Goal: Task Accomplishment & Management: Manage account settings

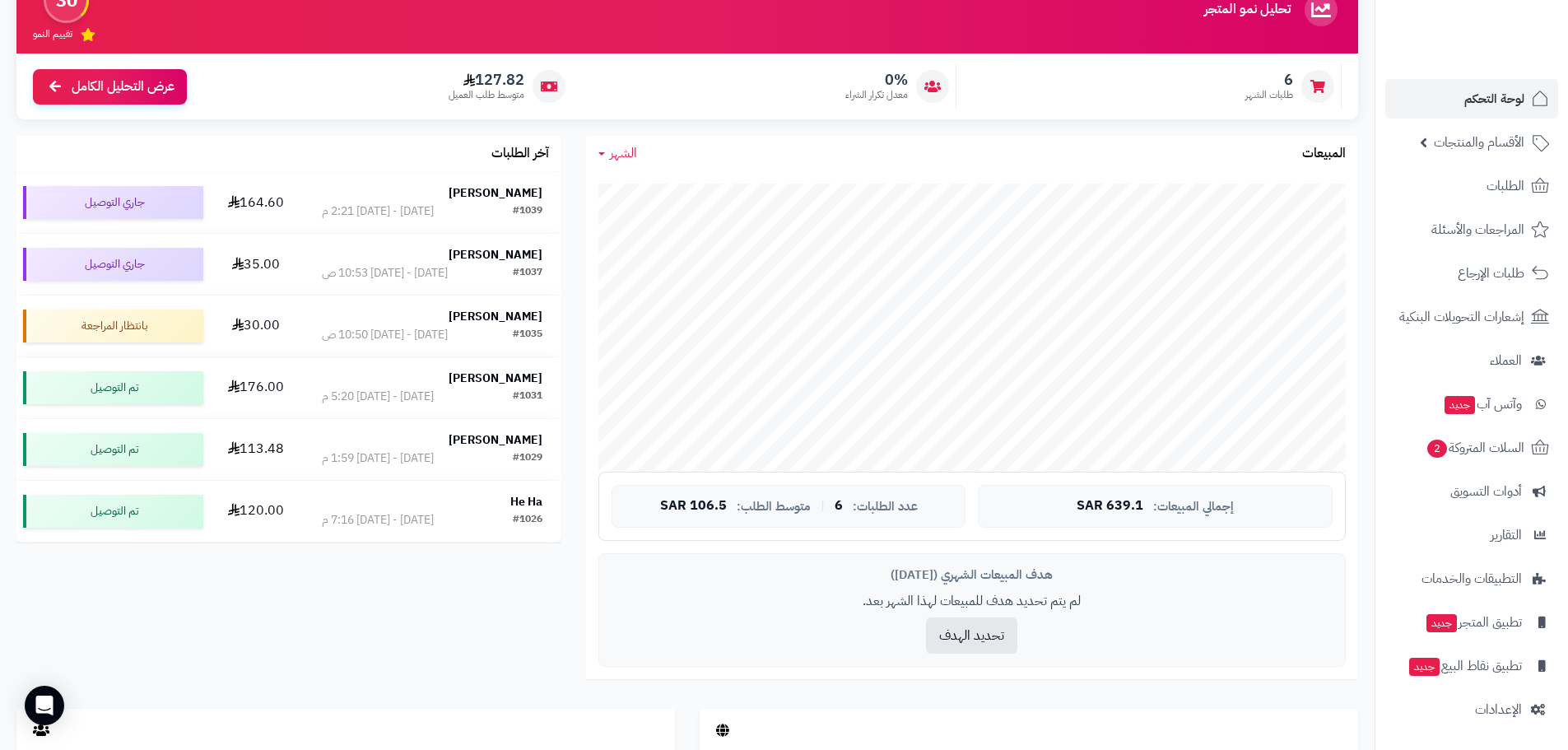
scroll to position [181, 0]
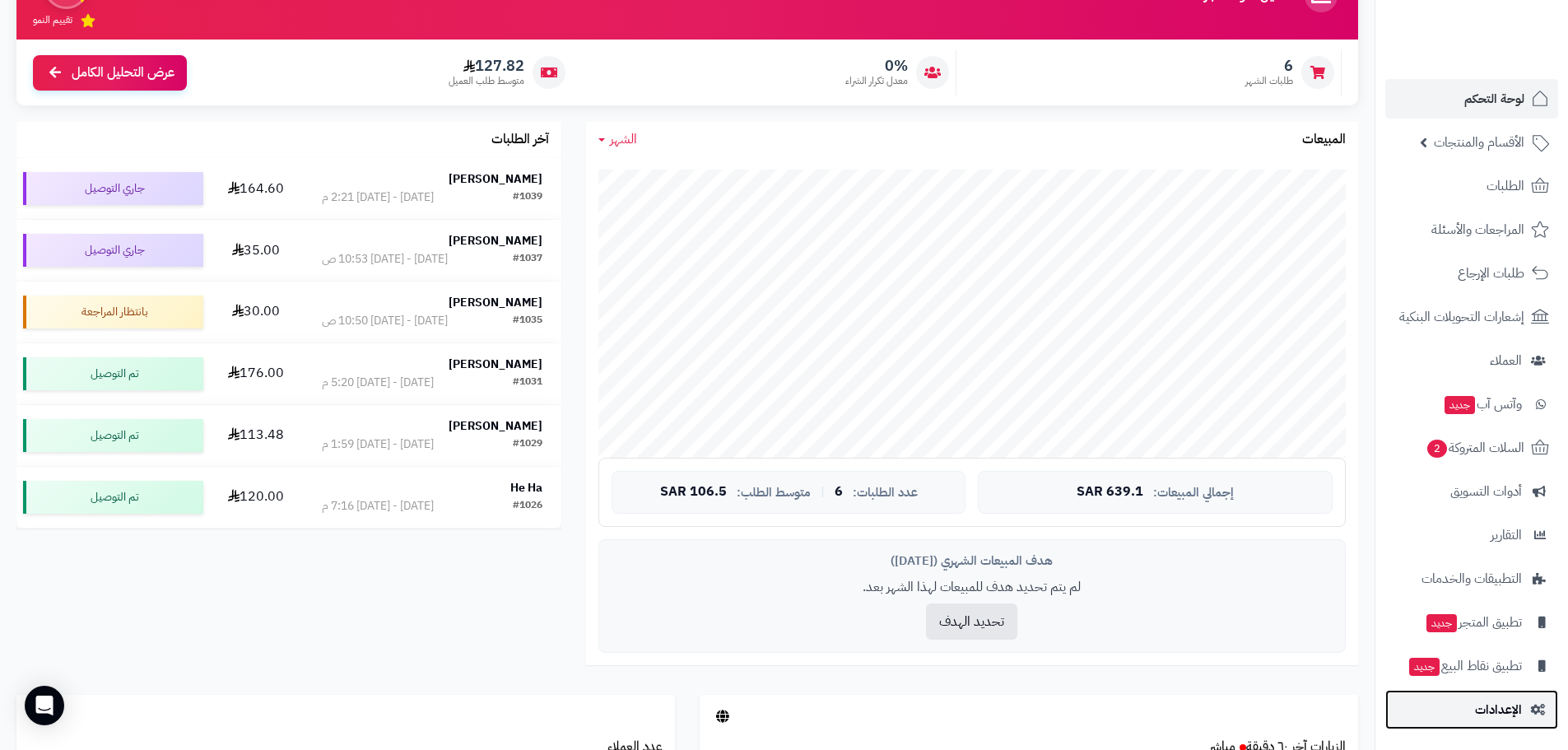
click at [1467, 714] on link "الإعدادات" at bounding box center [1471, 710] width 173 height 39
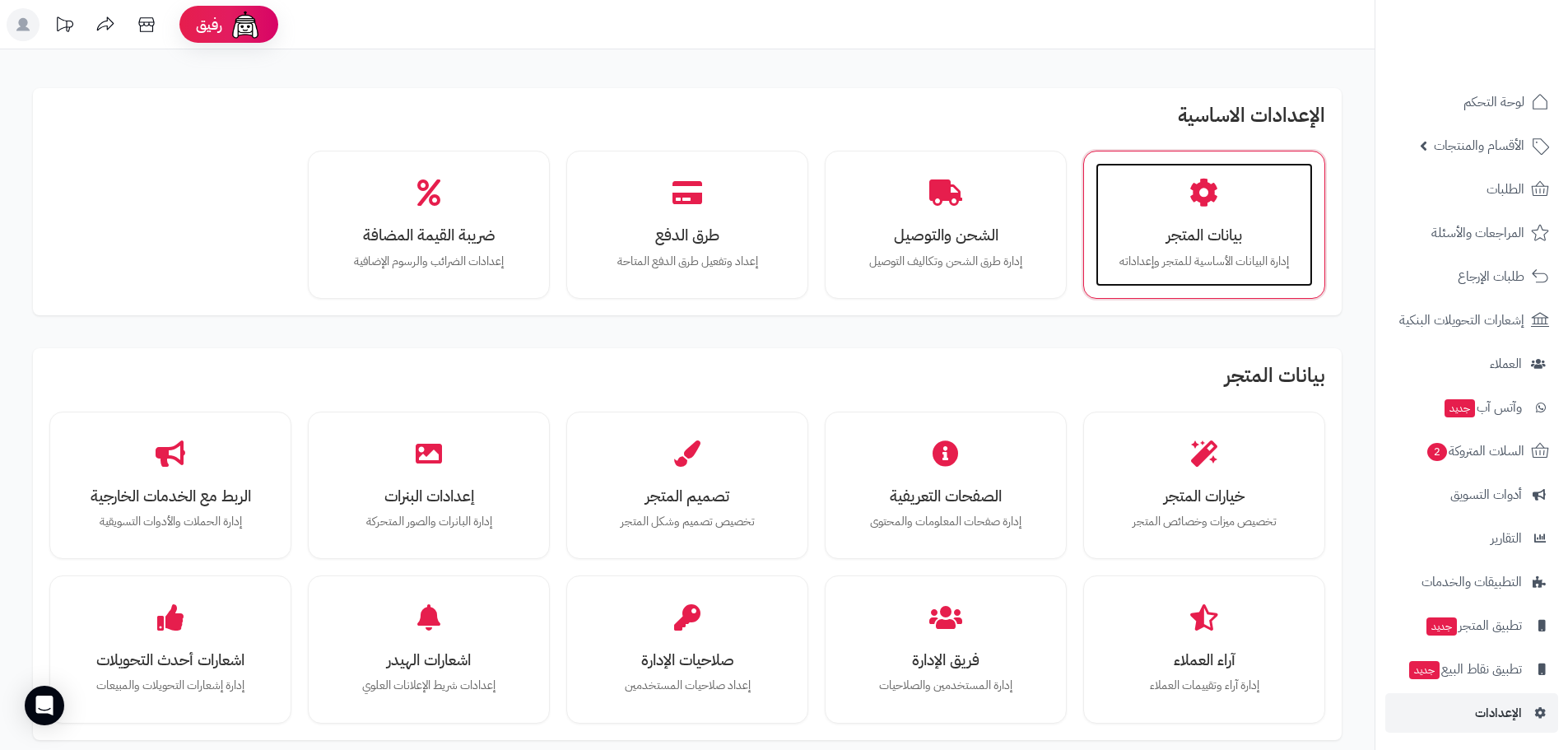
click at [1208, 233] on h3 "بيانات المتجر" at bounding box center [1204, 235] width 184 height 18
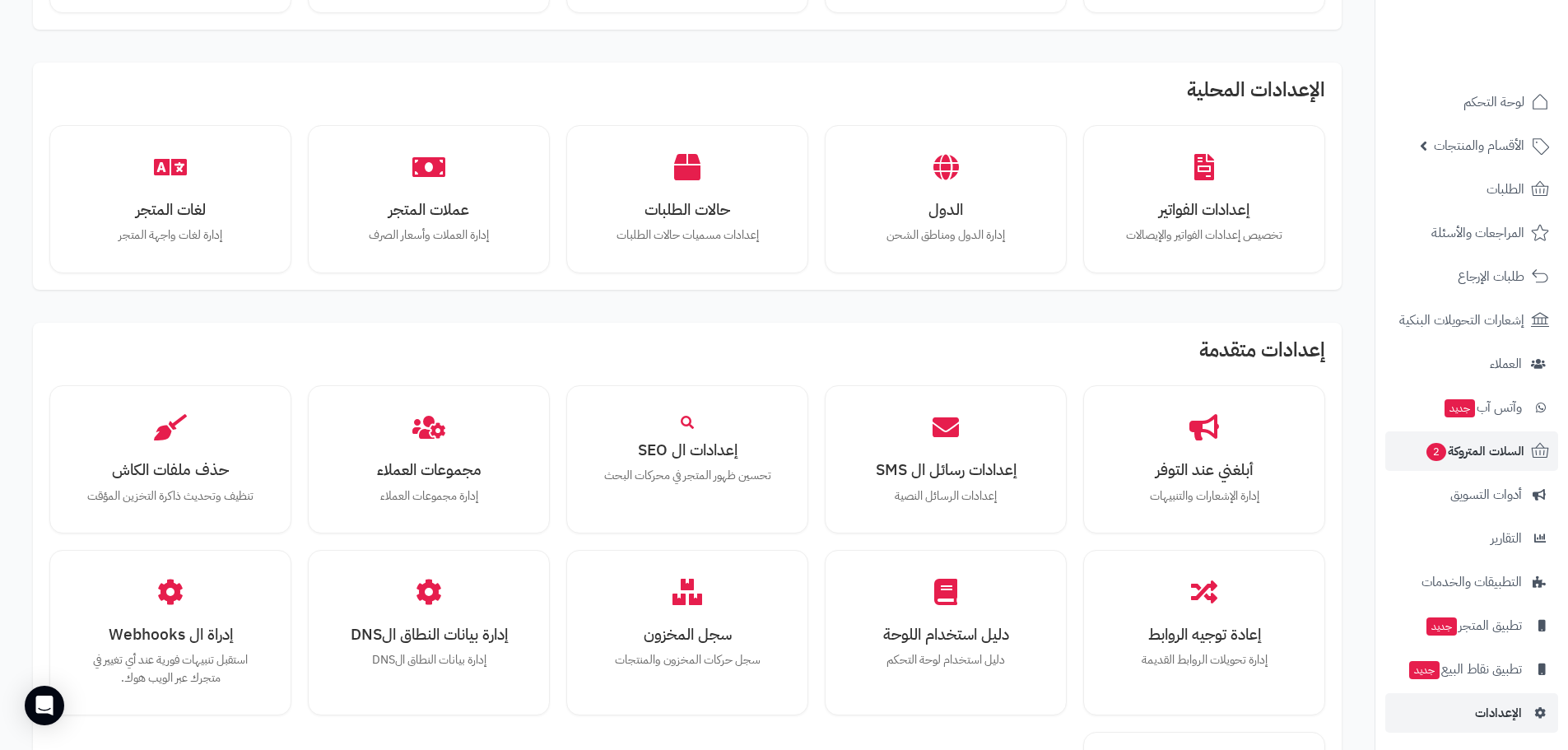
scroll to position [4, 0]
click at [1453, 457] on span "السلات المتروكة 2" at bounding box center [1474, 447] width 100 height 23
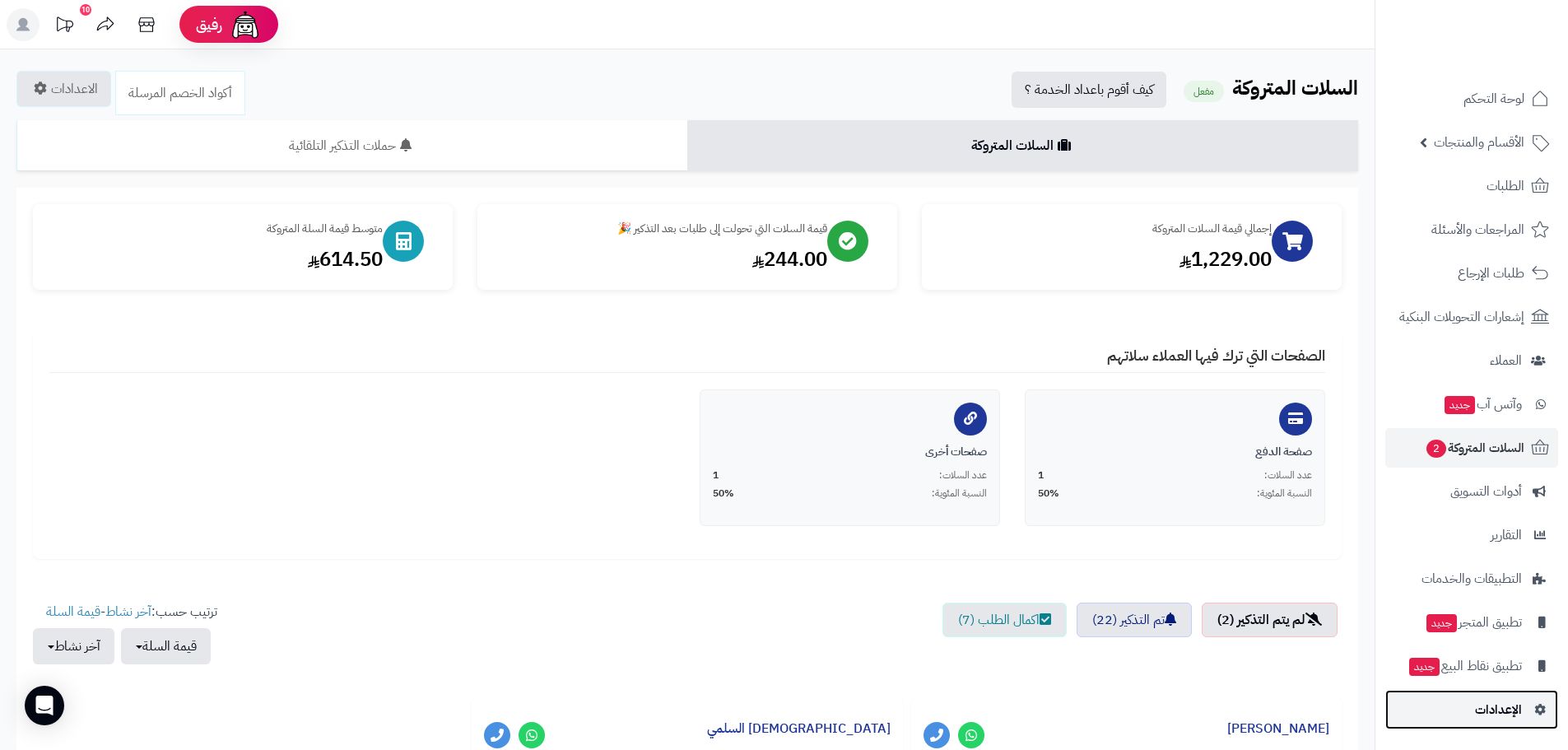
click at [1482, 699] on span "الإعدادات" at bounding box center [1498, 709] width 47 height 23
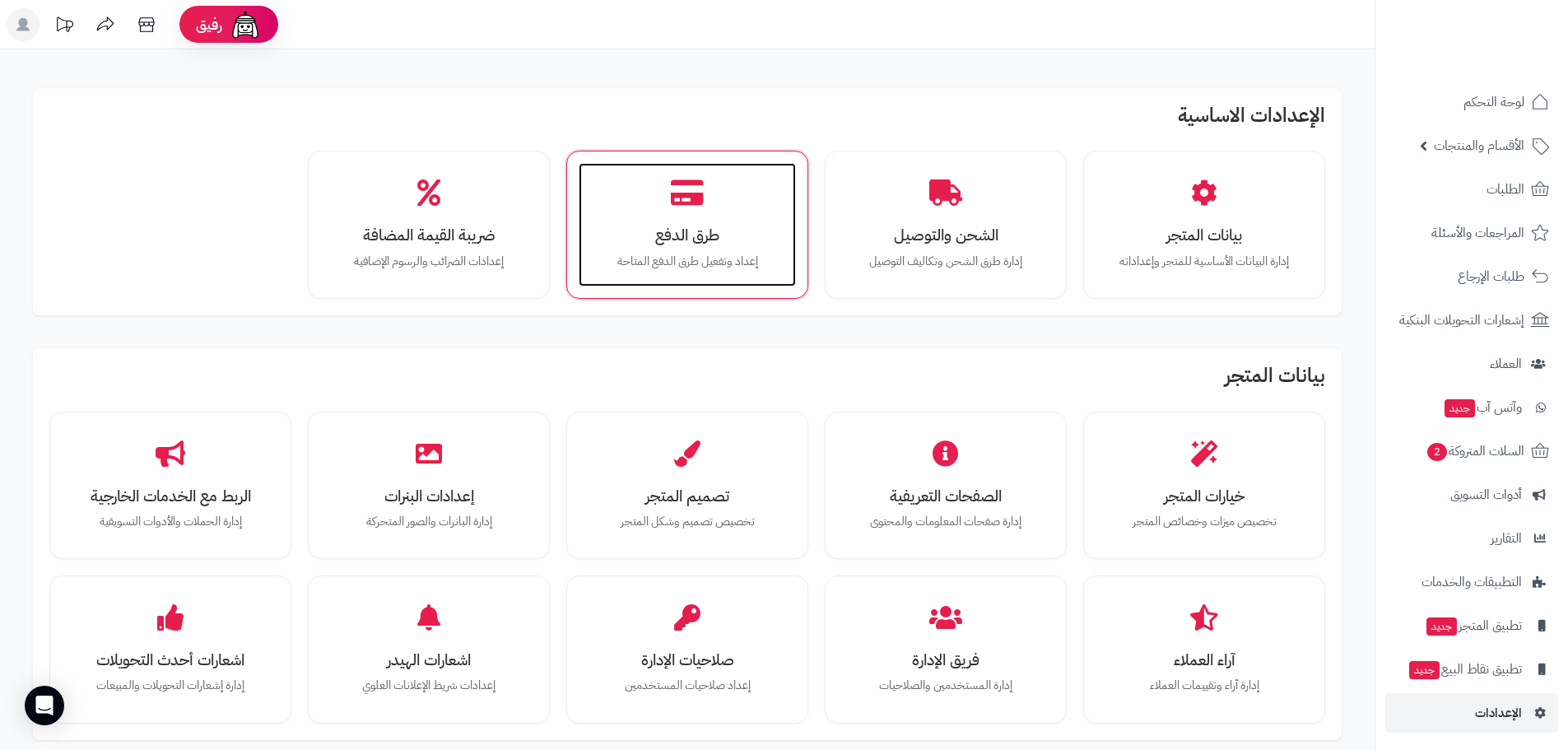
click at [737, 229] on h3 "طرق الدفع" at bounding box center [687, 235] width 184 height 18
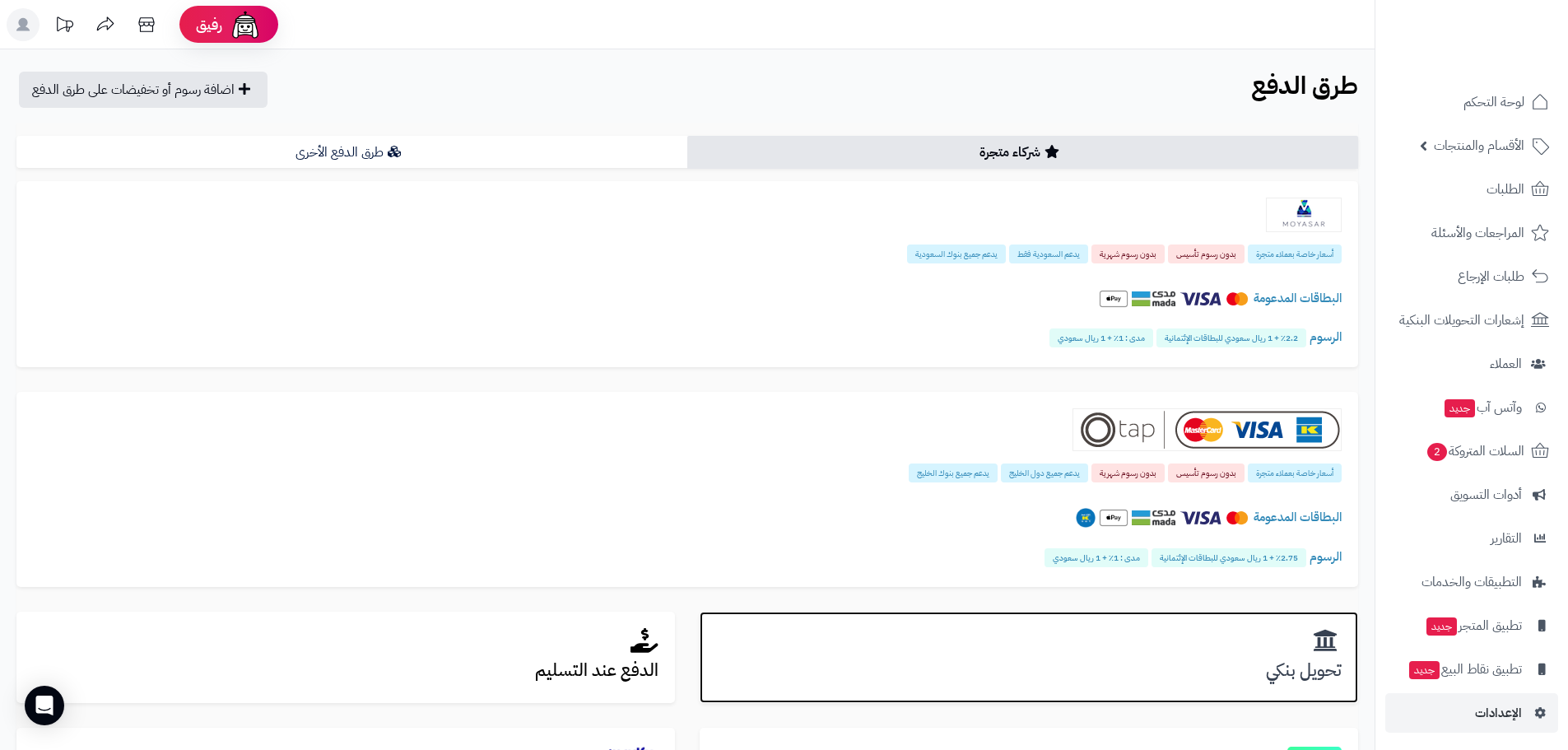
click at [1227, 682] on div "تحويل بنكي" at bounding box center [1028, 658] width 658 height 92
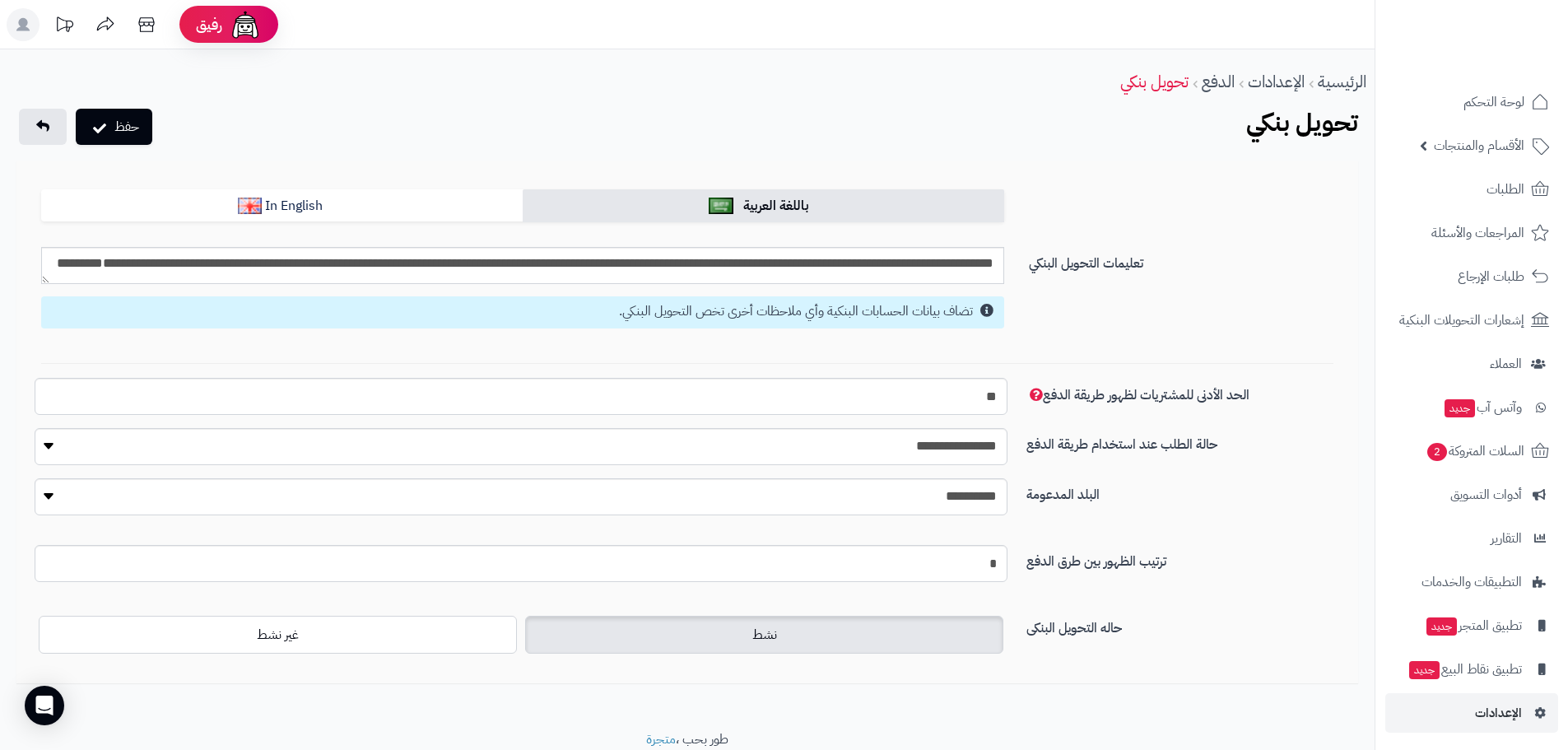
scroll to position [62, 0]
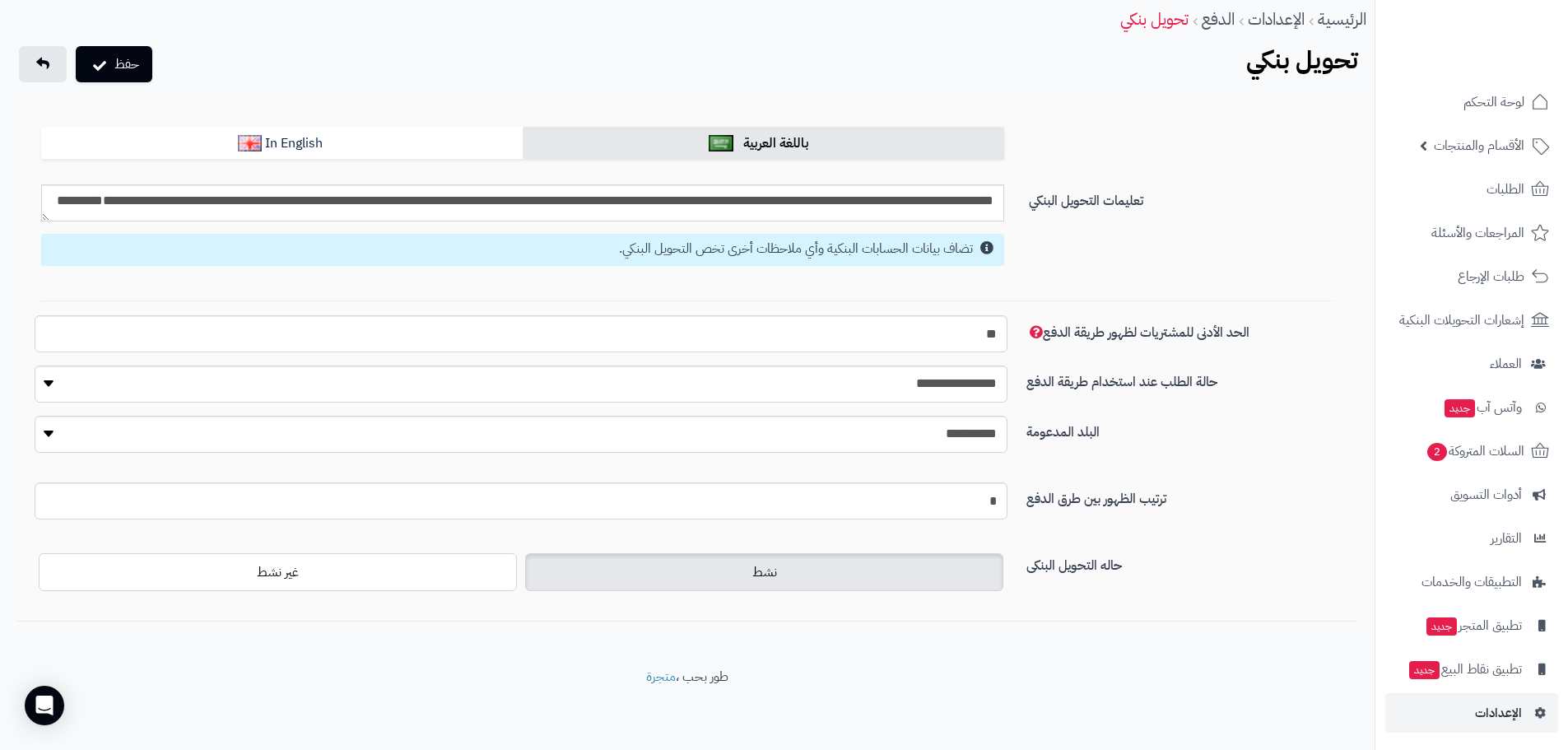
click at [378, 592] on div "نشط غير نشط" at bounding box center [520, 571] width 973 height 46
click at [397, 566] on label "غير نشط" at bounding box center [277, 572] width 478 height 38
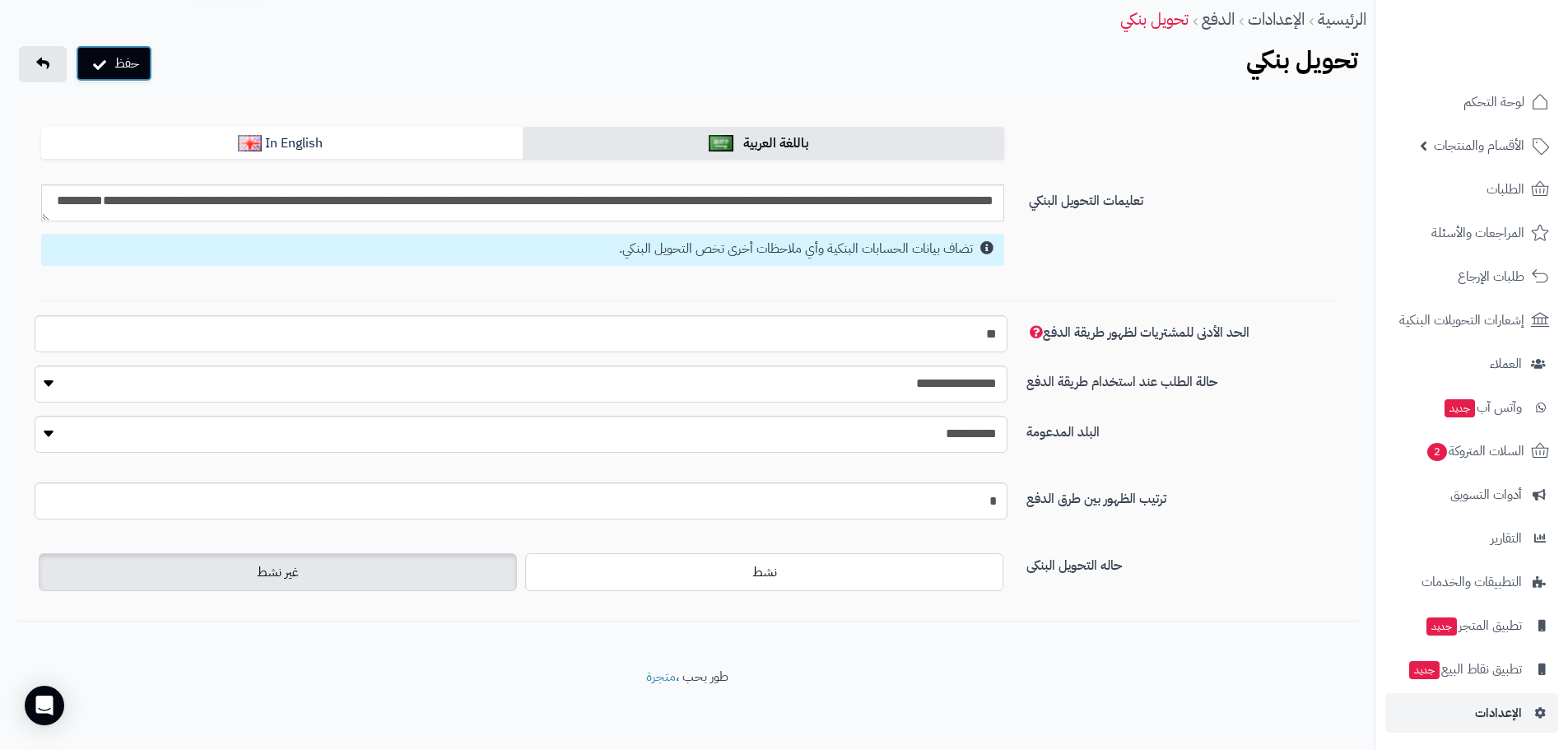
click at [110, 69] on button "حفظ" at bounding box center [114, 63] width 76 height 36
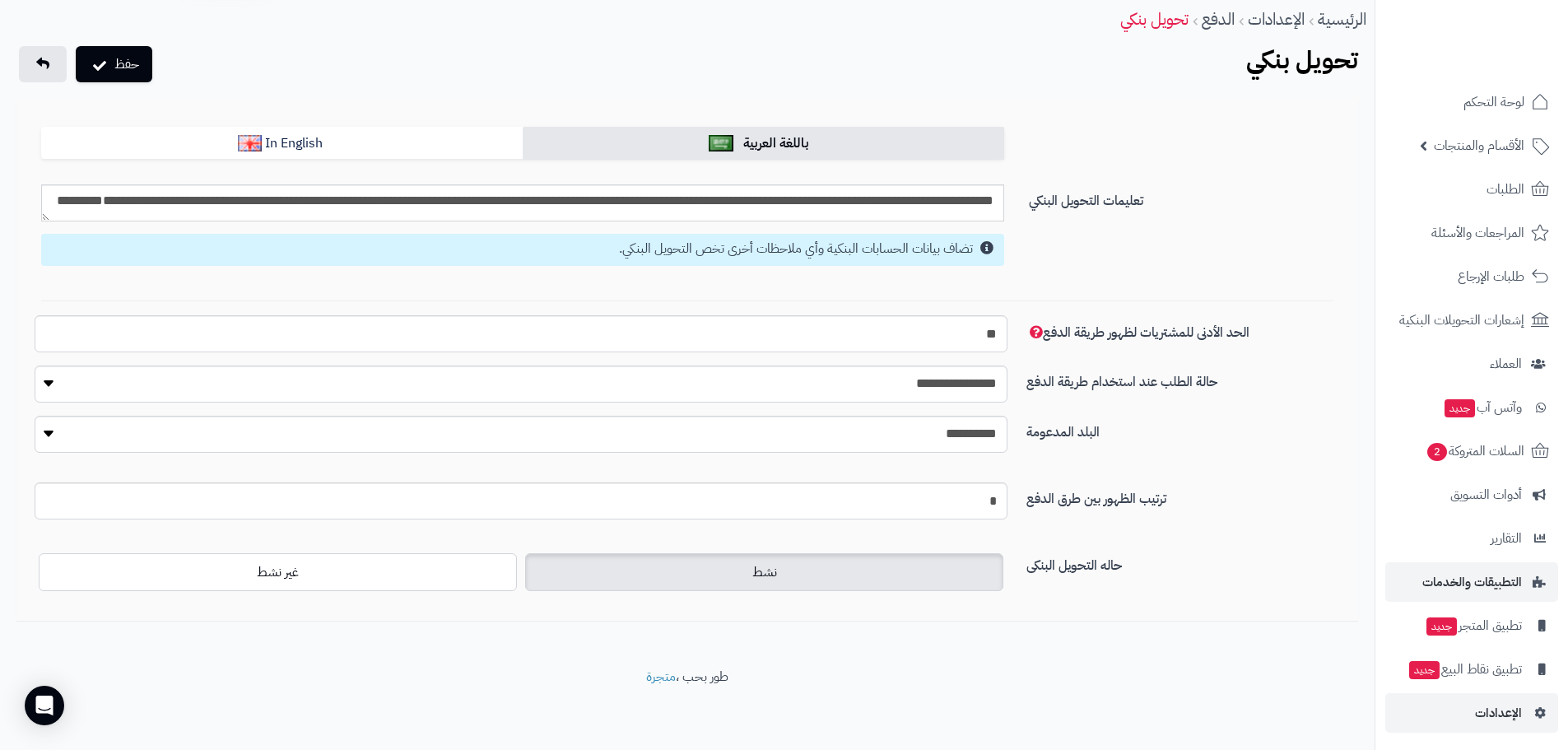
scroll to position [4, 0]
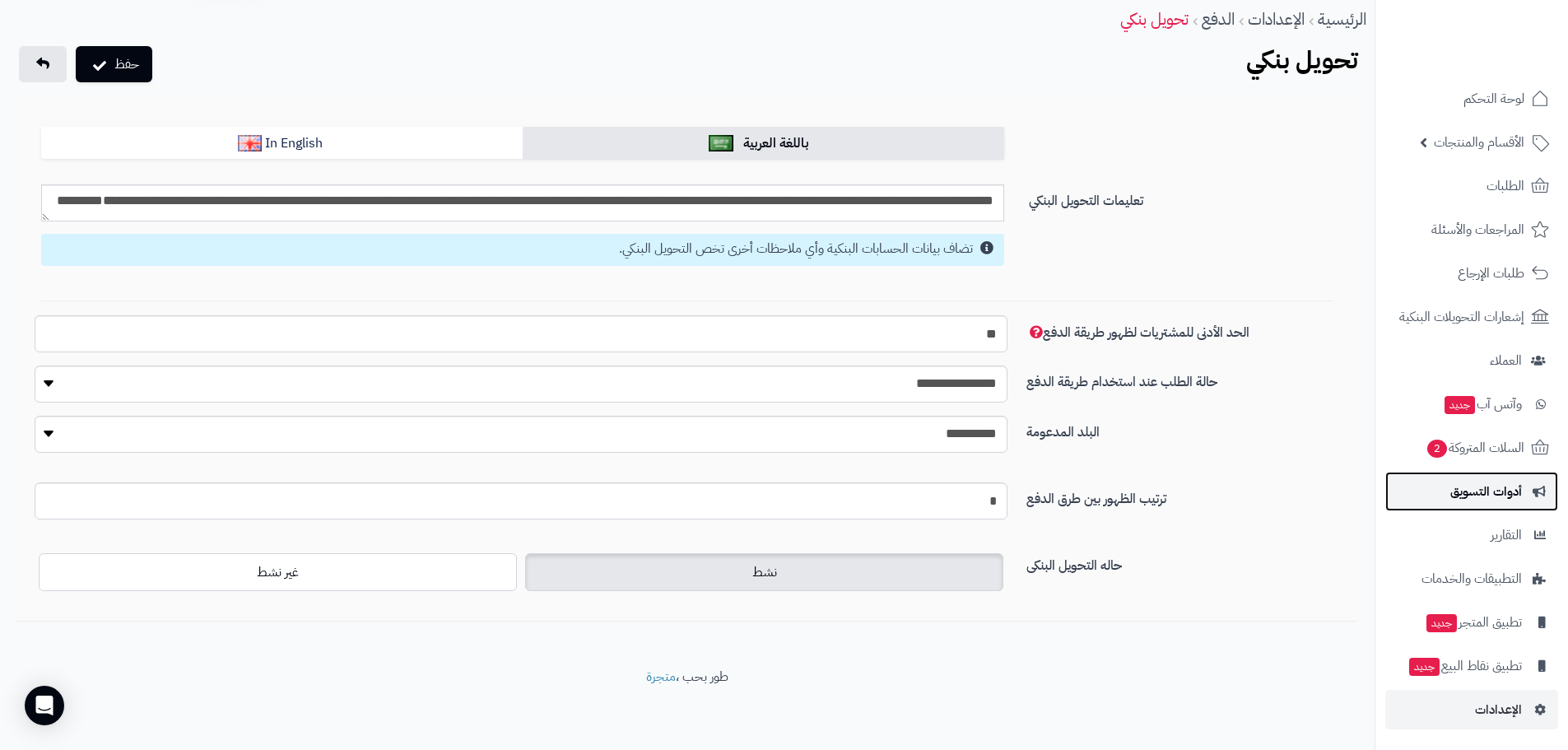
click at [1467, 479] on link "أدوات التسويق" at bounding box center [1471, 491] width 173 height 39
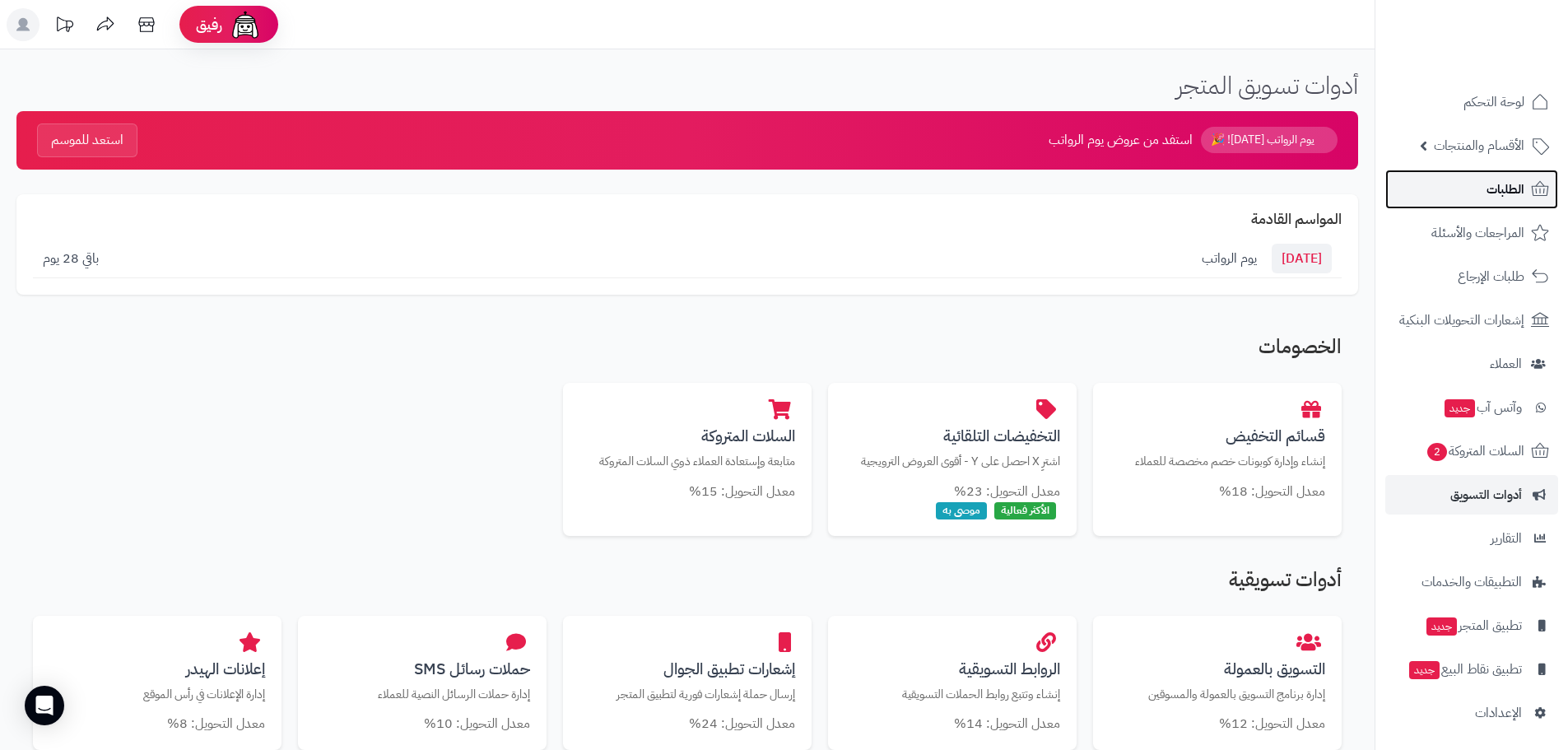
click at [1483, 191] on link "الطلبات" at bounding box center [1471, 189] width 173 height 39
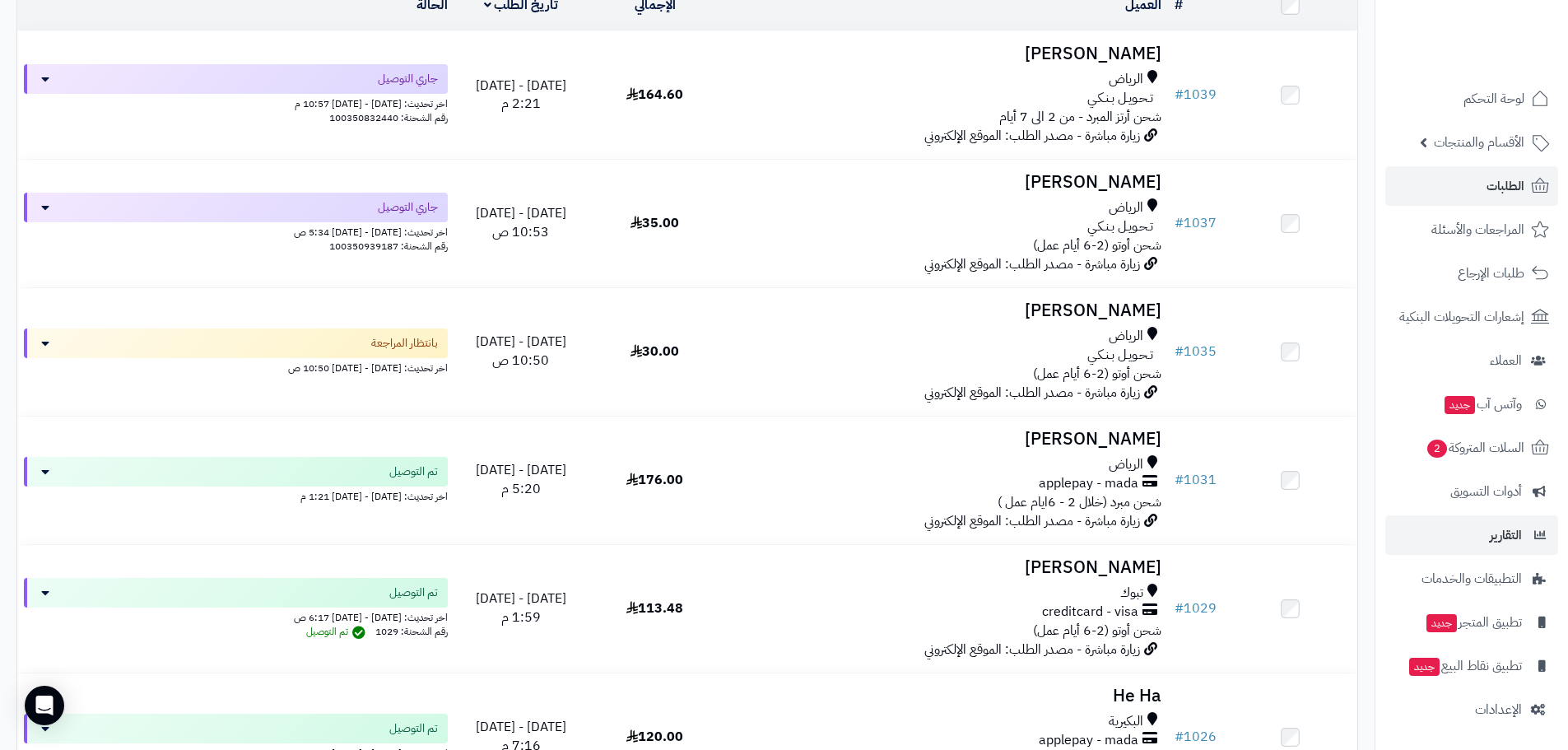
scroll to position [247, 0]
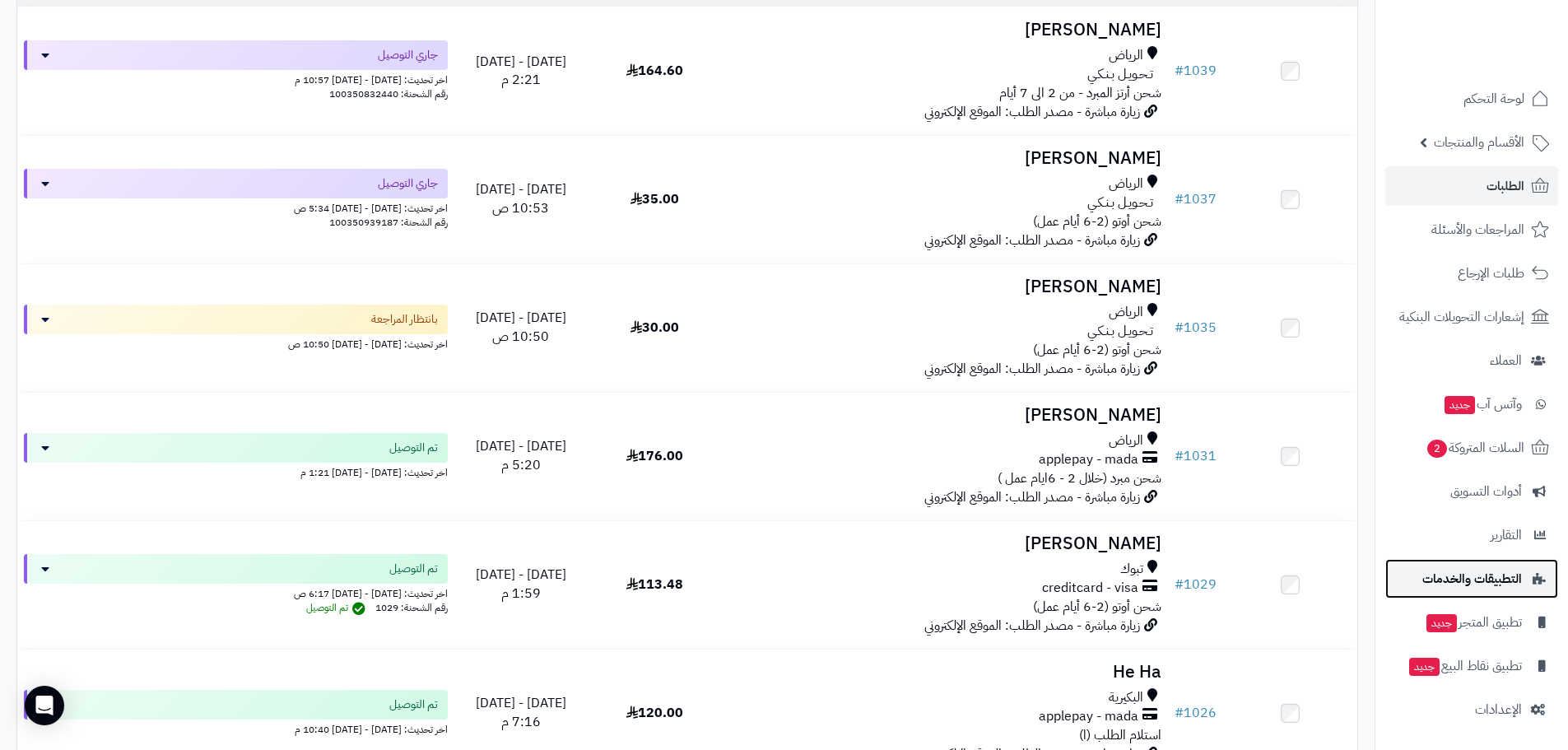
click at [1462, 572] on span "التطبيقات والخدمات" at bounding box center [1471, 579] width 100 height 23
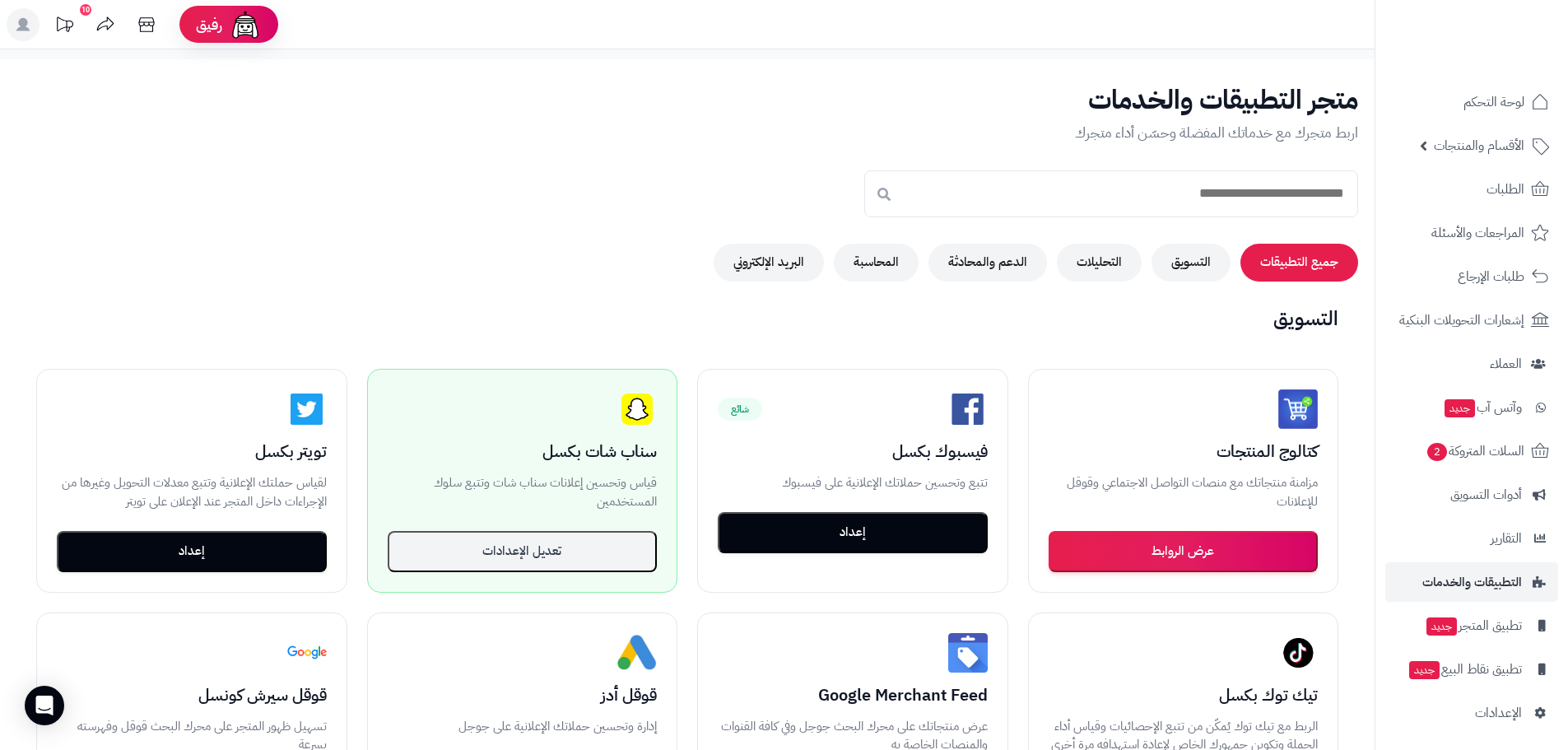
scroll to position [4, 0]
click at [1467, 719] on link "الإعدادات" at bounding box center [1471, 710] width 173 height 39
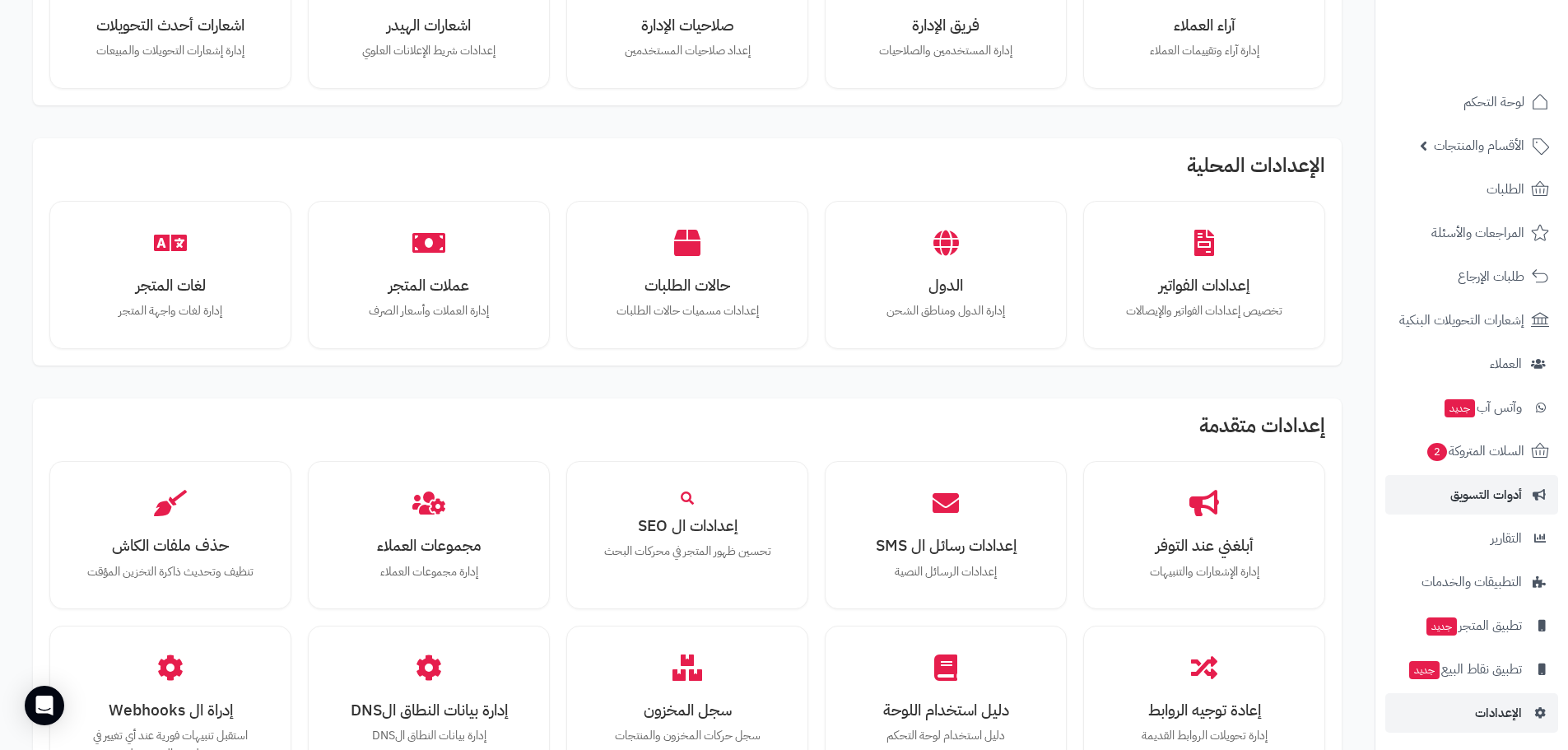
scroll to position [464, 0]
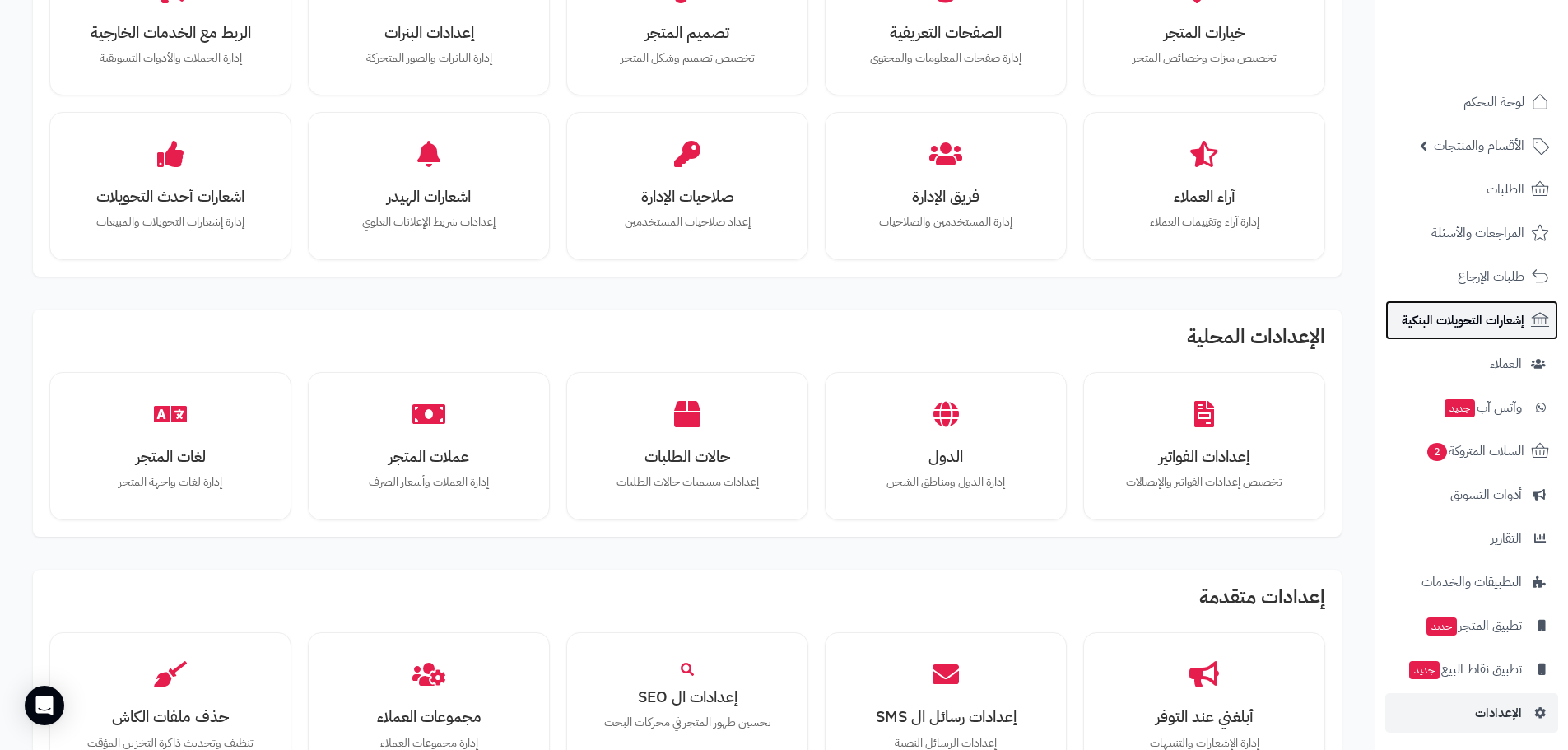
click at [1505, 323] on span "إشعارات التحويلات البنكية" at bounding box center [1463, 320] width 123 height 23
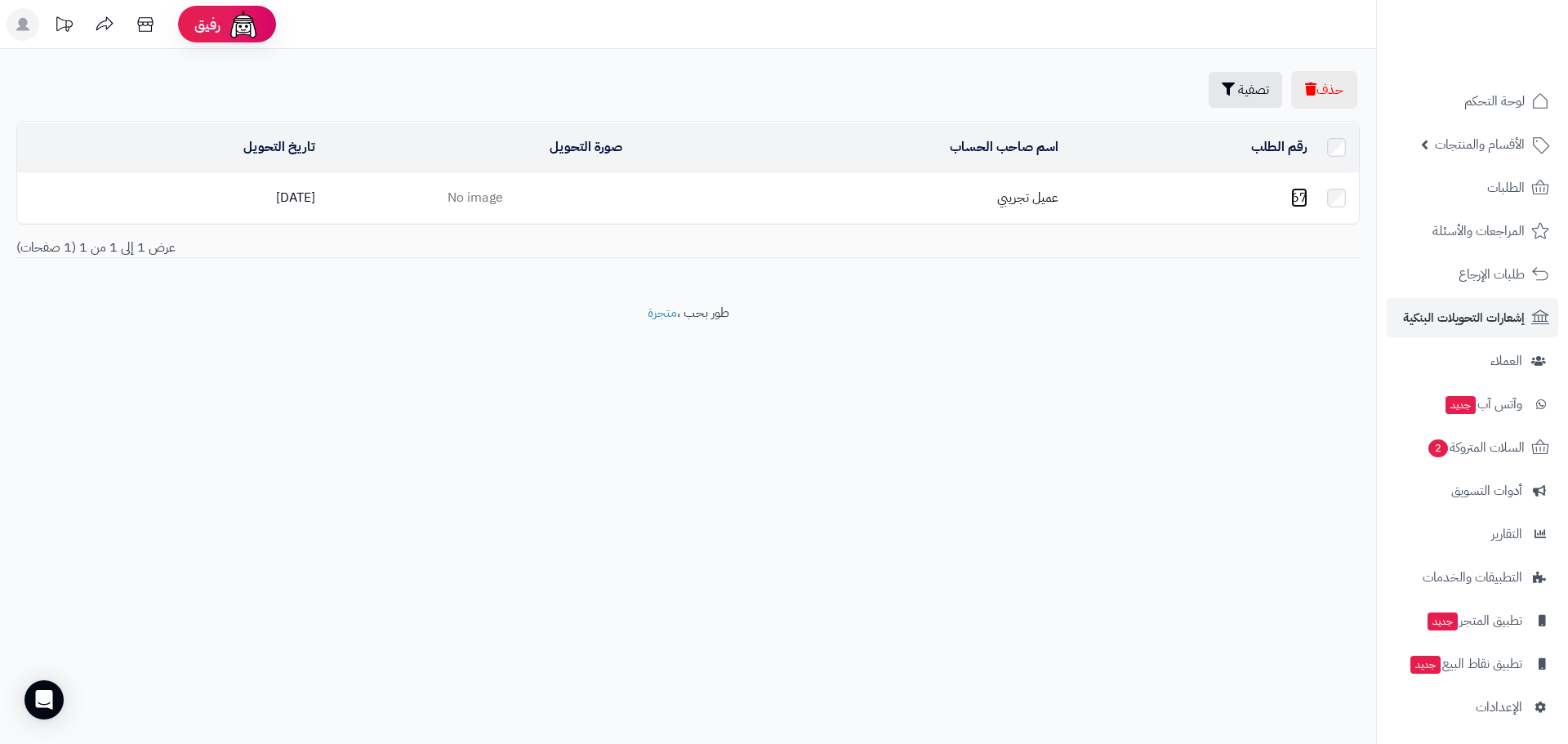
click at [1304, 188] on link "67" at bounding box center [1299, 197] width 17 height 19
click at [1488, 150] on span "الأقسام والمنتجات" at bounding box center [1479, 144] width 90 height 23
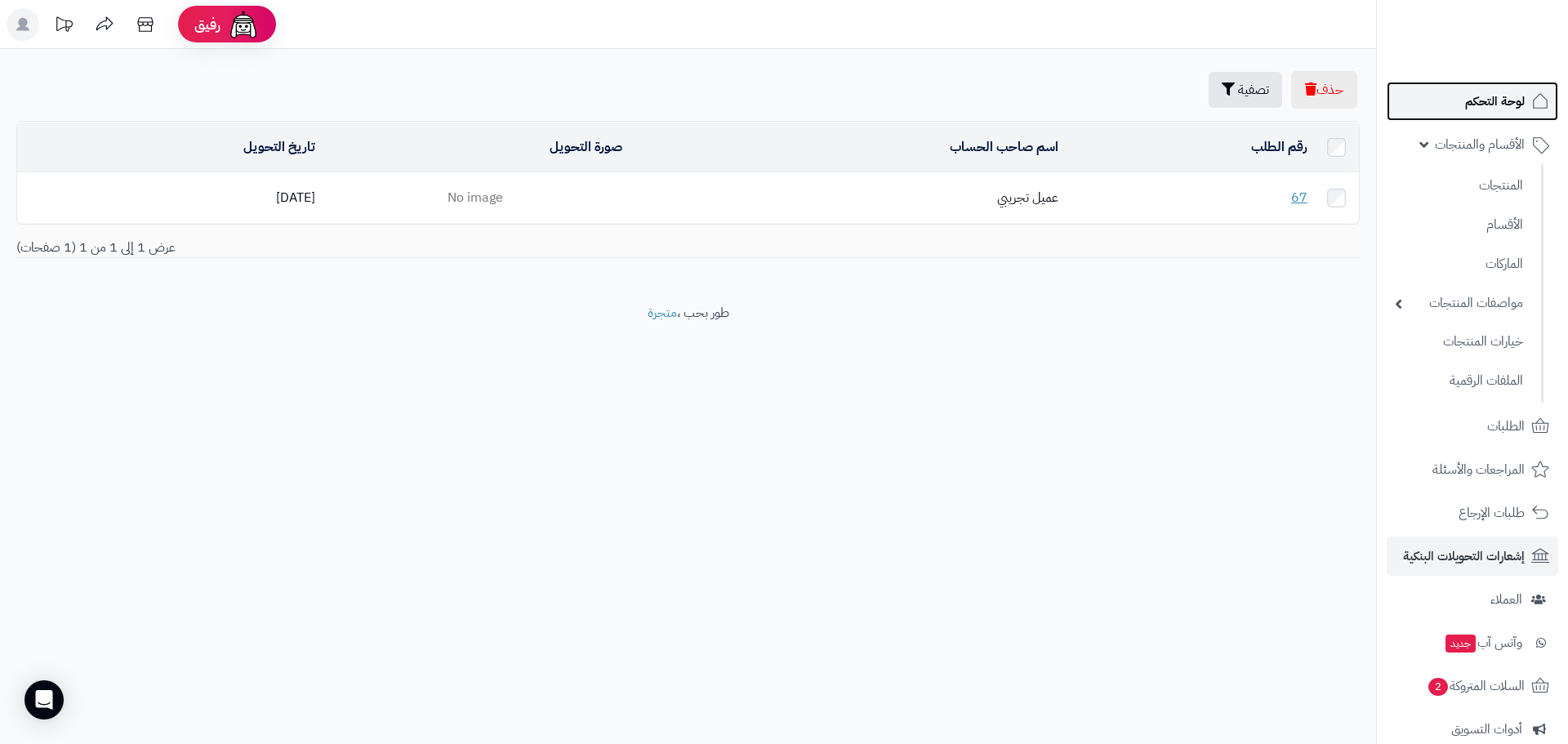
click at [1470, 98] on span "لوحة التحكم" at bounding box center [1495, 101] width 60 height 23
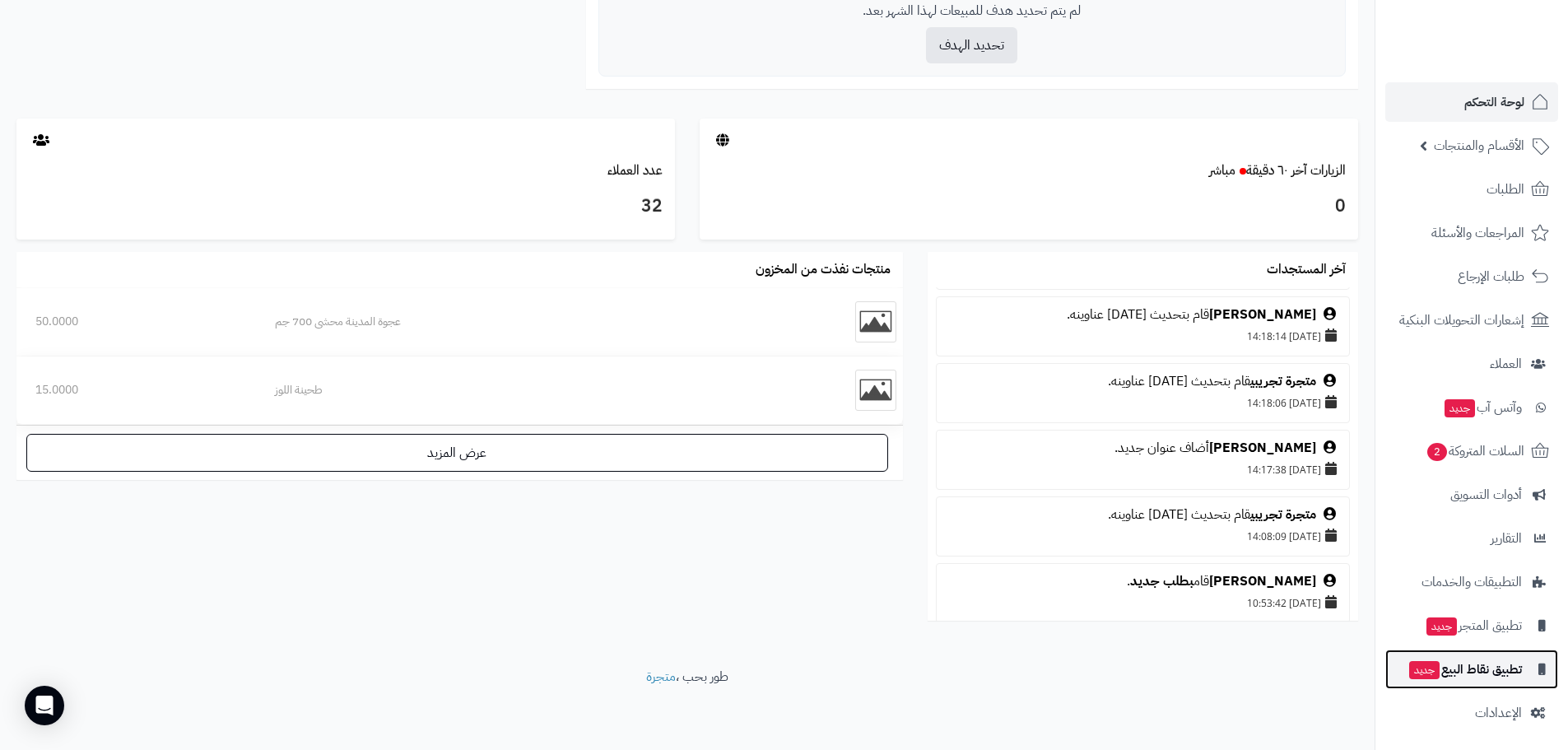
click at [1470, 662] on span "تطبيق نقاط البيع جديد" at bounding box center [1464, 669] width 115 height 23
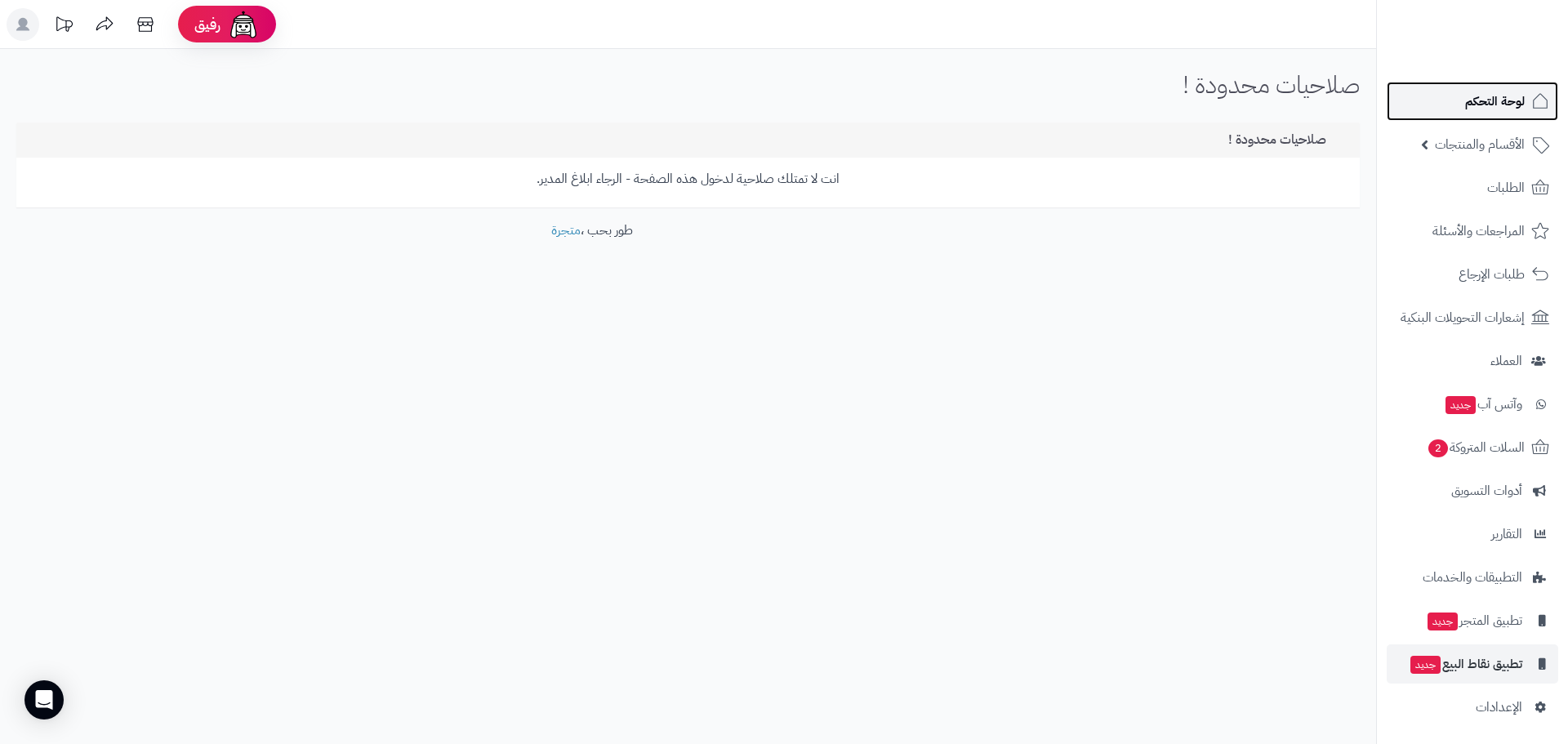
click at [1507, 106] on span "لوحة التحكم" at bounding box center [1495, 101] width 60 height 23
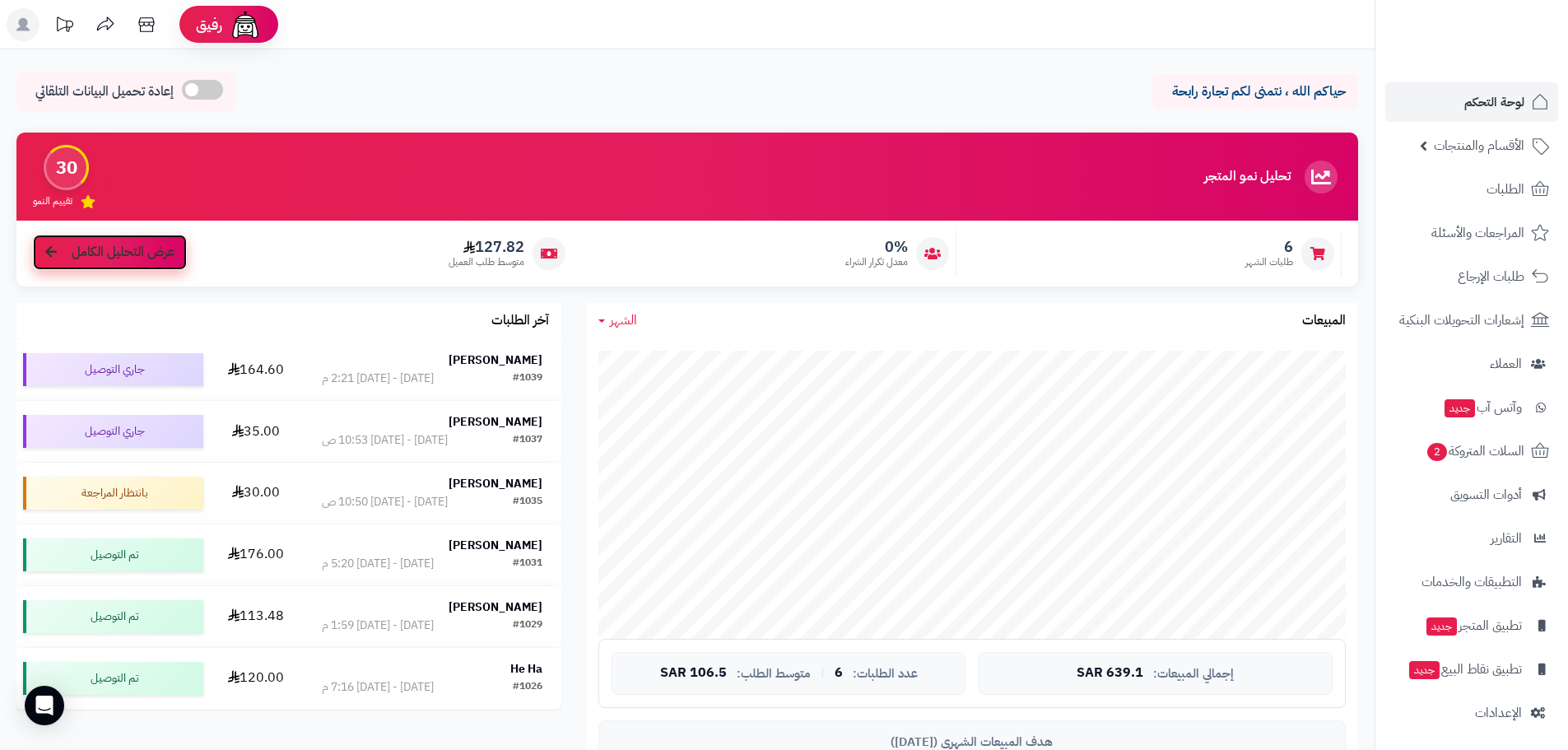
click at [98, 258] on span "عرض التحليل الكامل" at bounding box center [123, 252] width 102 height 19
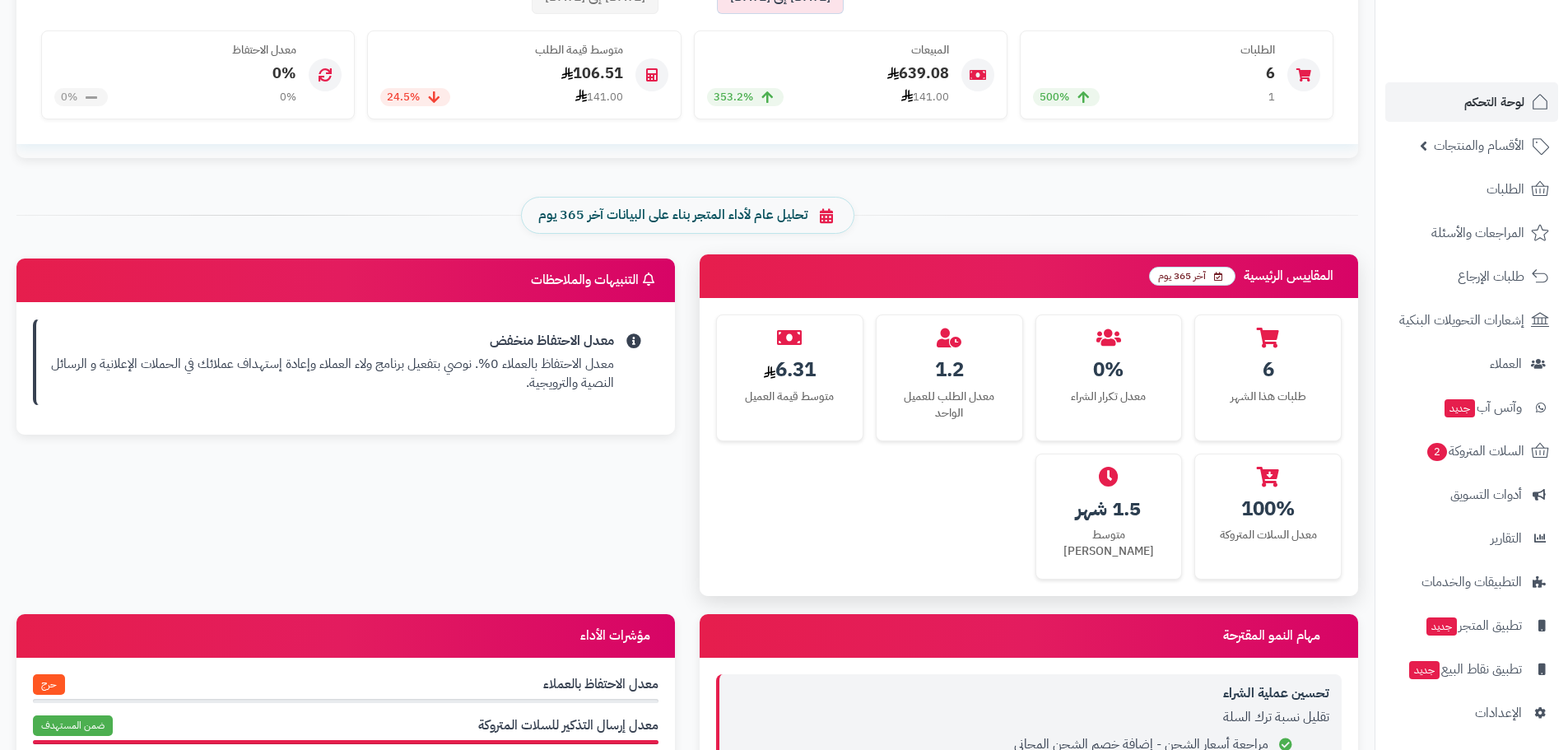
scroll to position [494, 0]
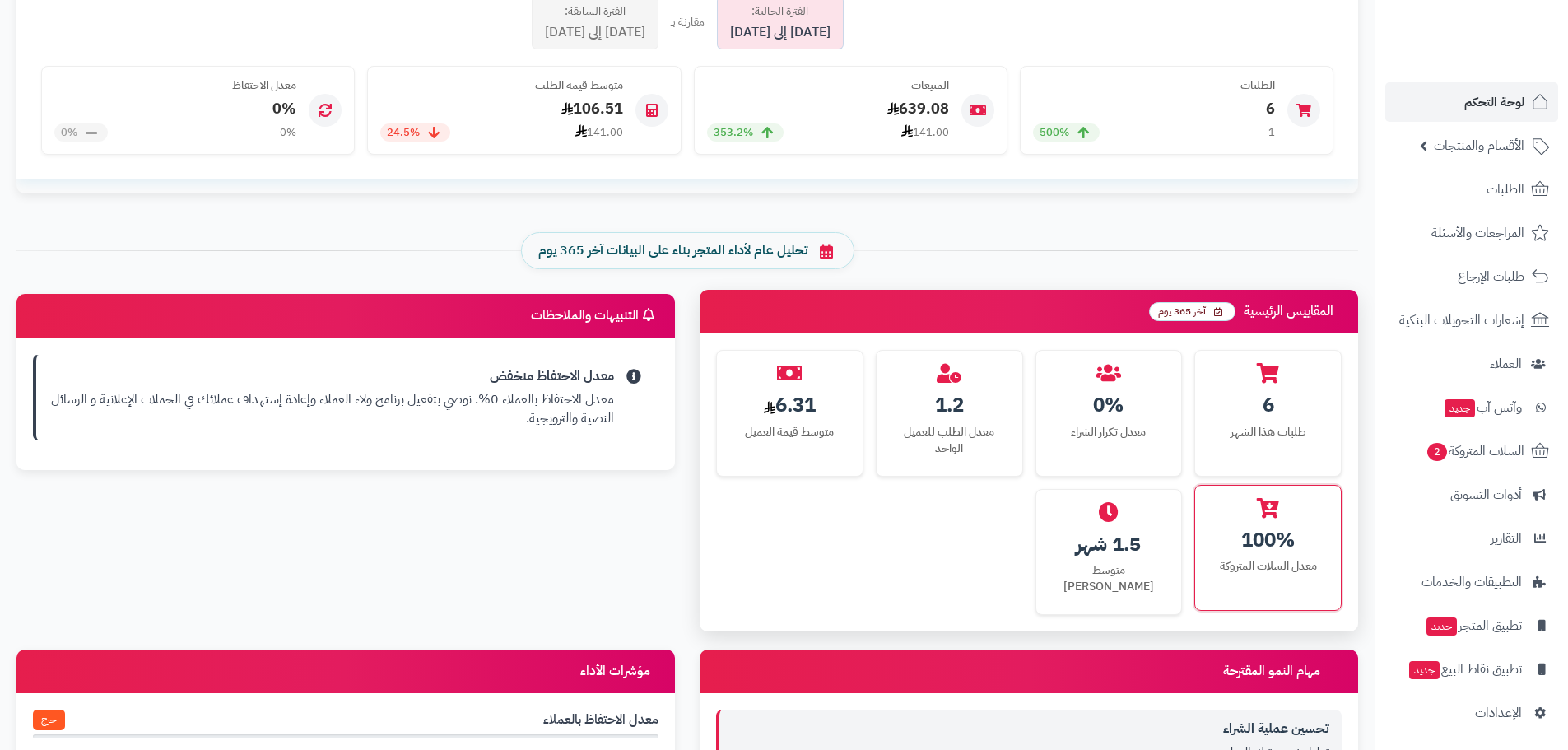
click at [1289, 555] on div "100% معدل السلات المتروكة" at bounding box center [1267, 548] width 147 height 126
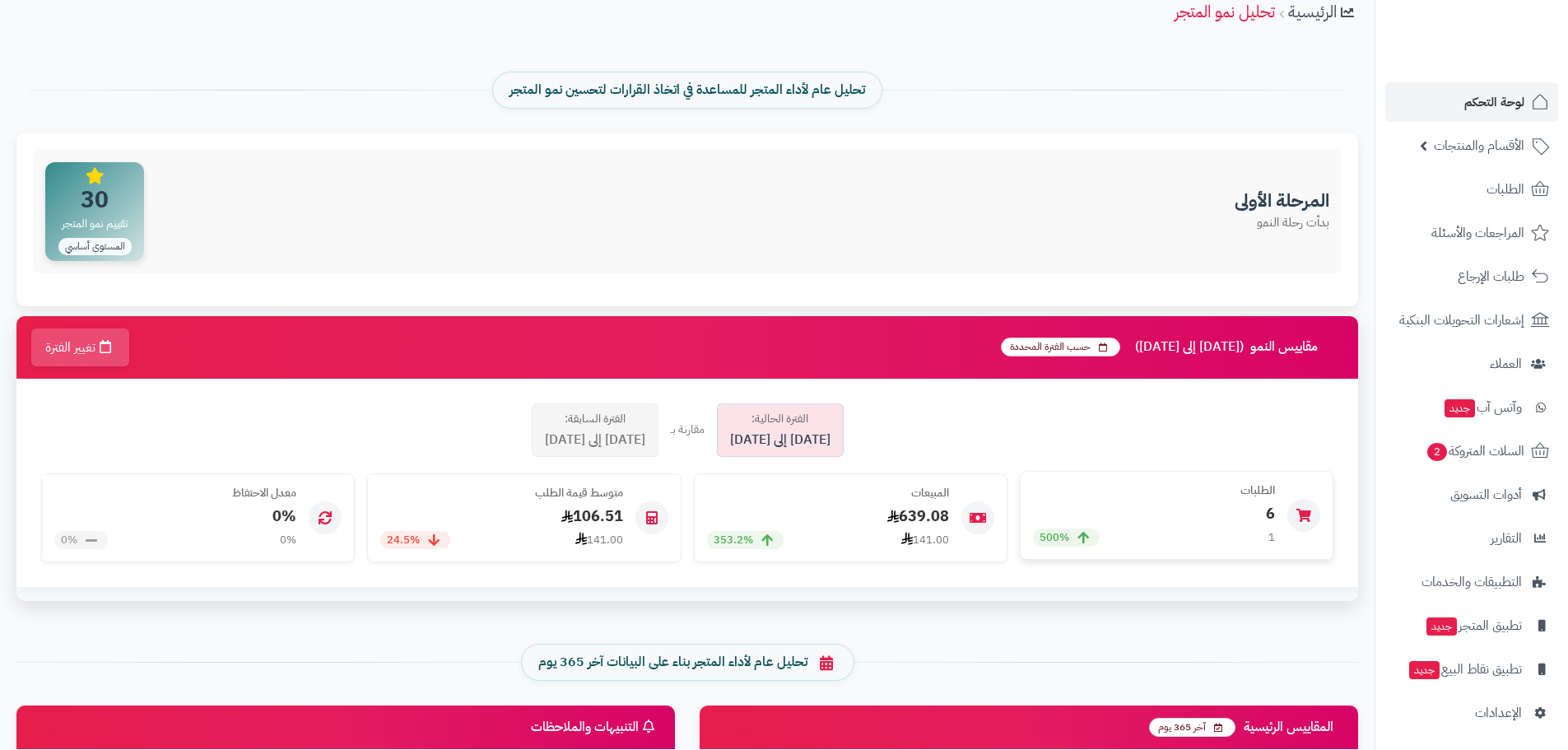
scroll to position [0, 0]
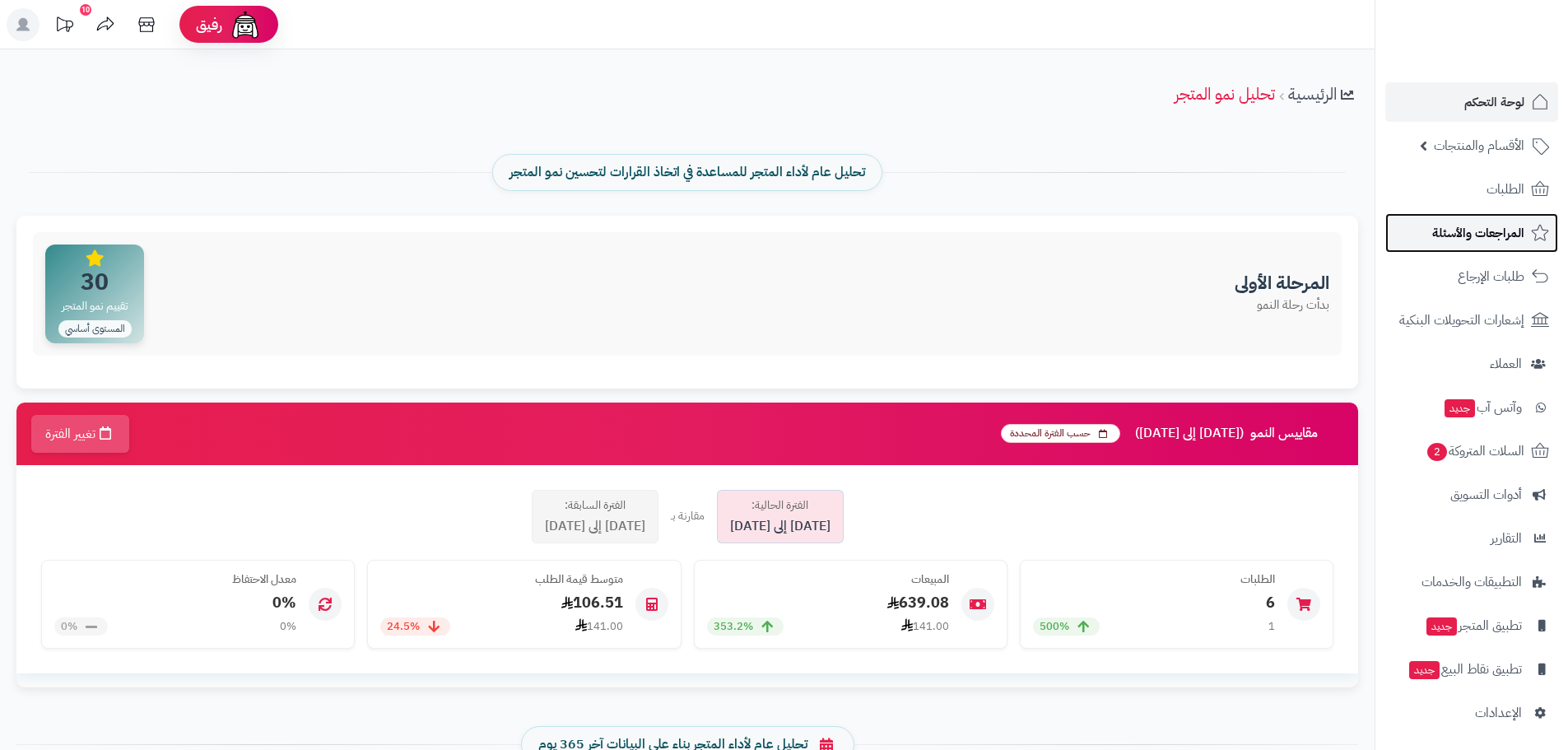
click at [1458, 233] on span "المراجعات والأسئلة" at bounding box center [1478, 233] width 92 height 23
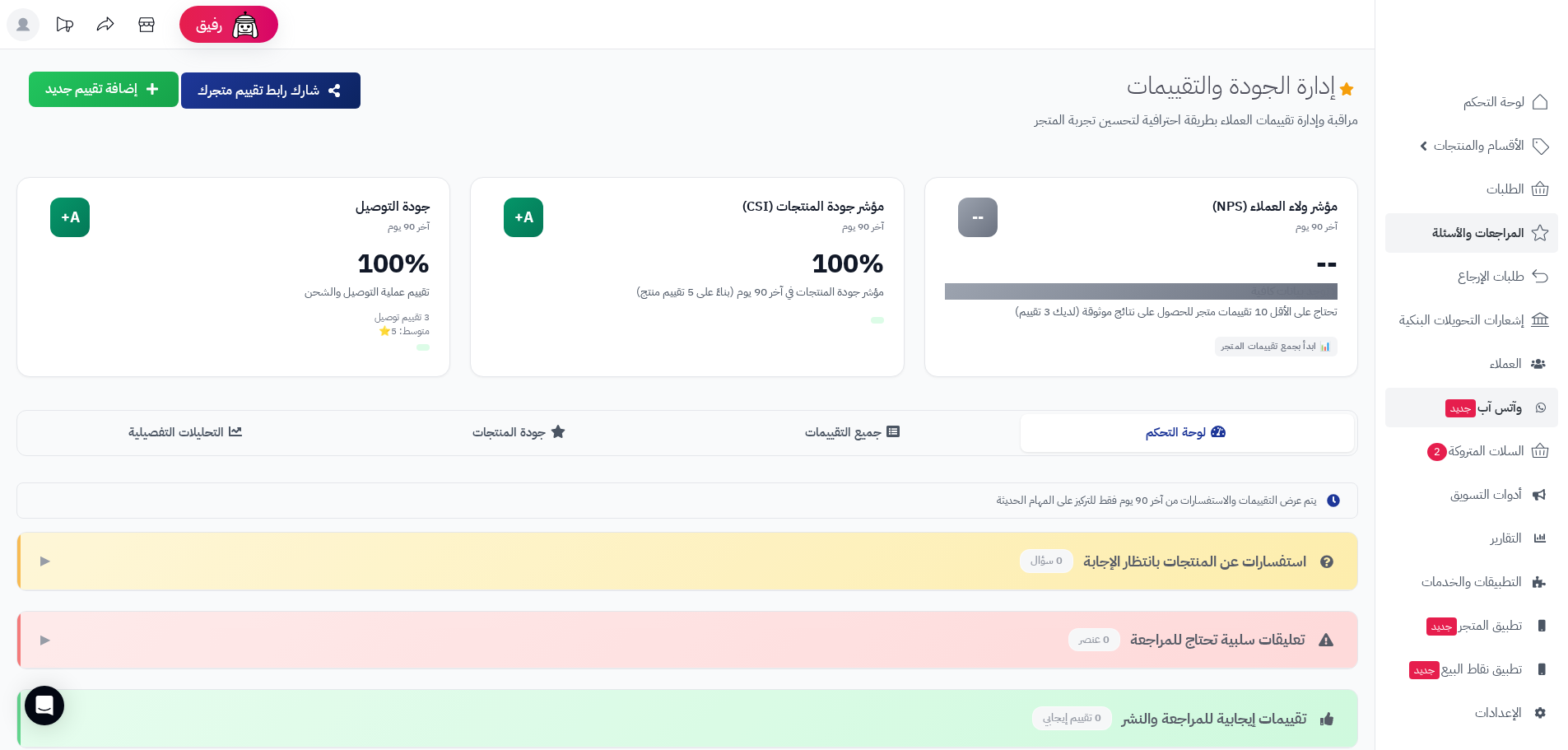
scroll to position [4, 0]
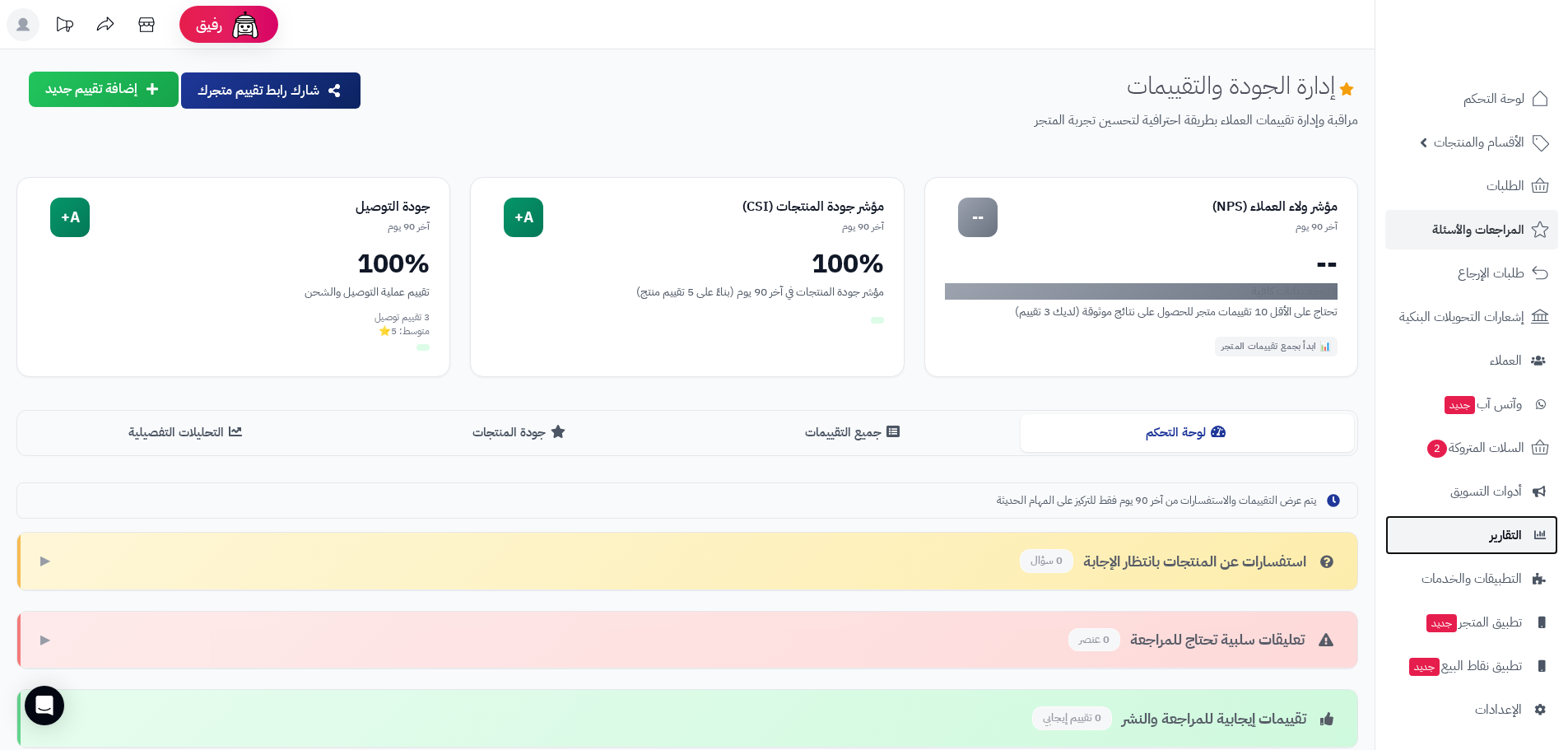
click at [1462, 539] on link "التقارير" at bounding box center [1471, 535] width 173 height 39
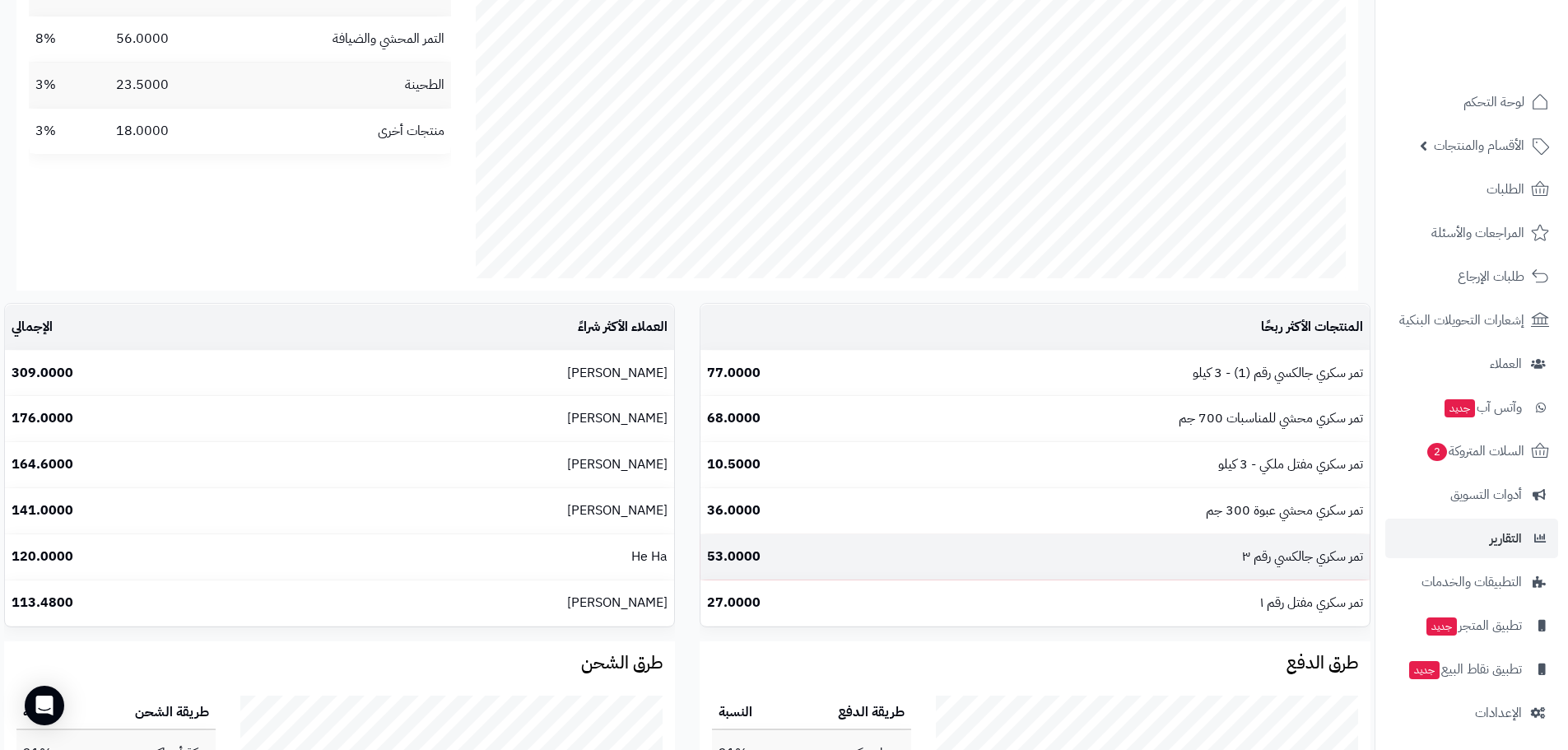
scroll to position [1242, 0]
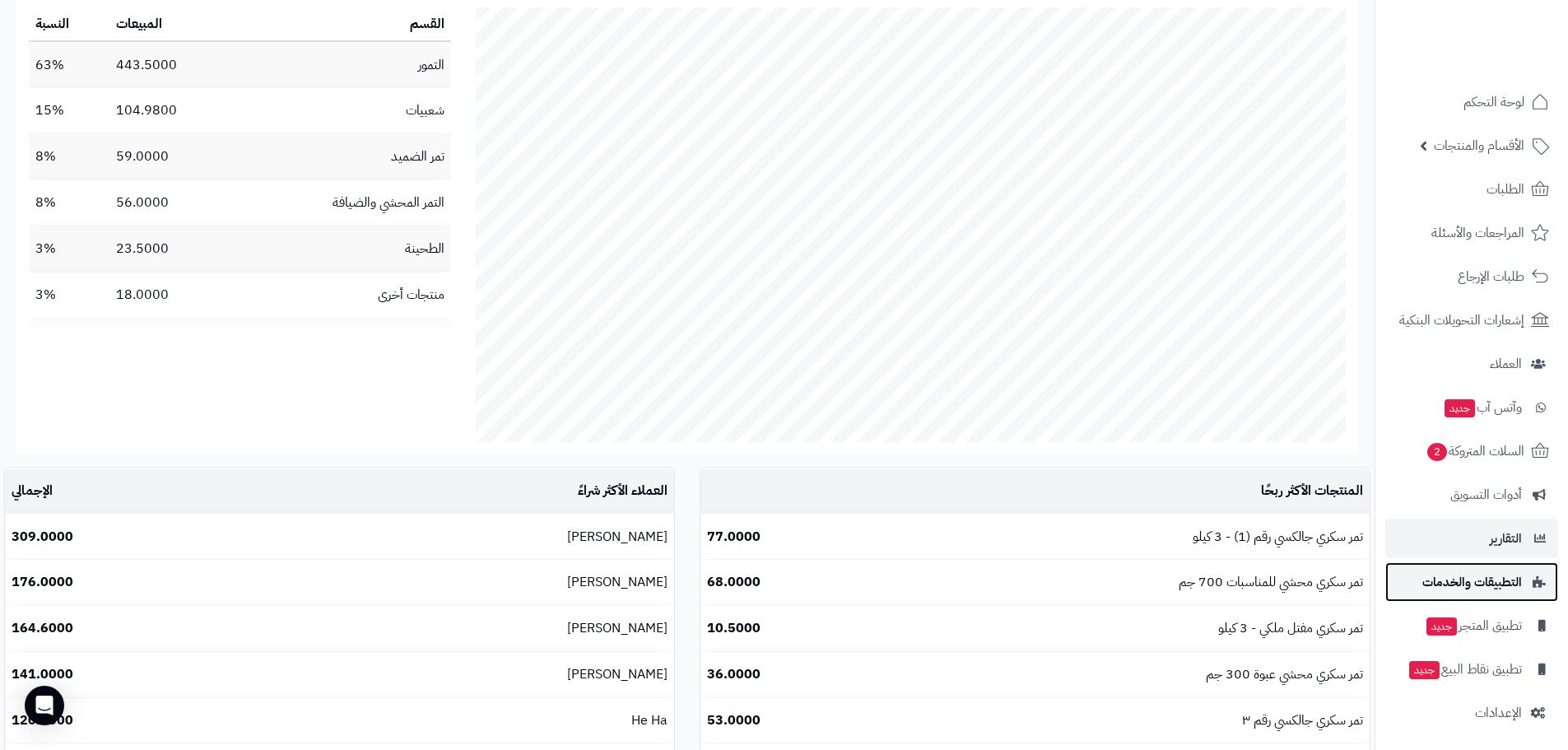
click at [1488, 594] on link "التطبيقات والخدمات" at bounding box center [1471, 582] width 173 height 39
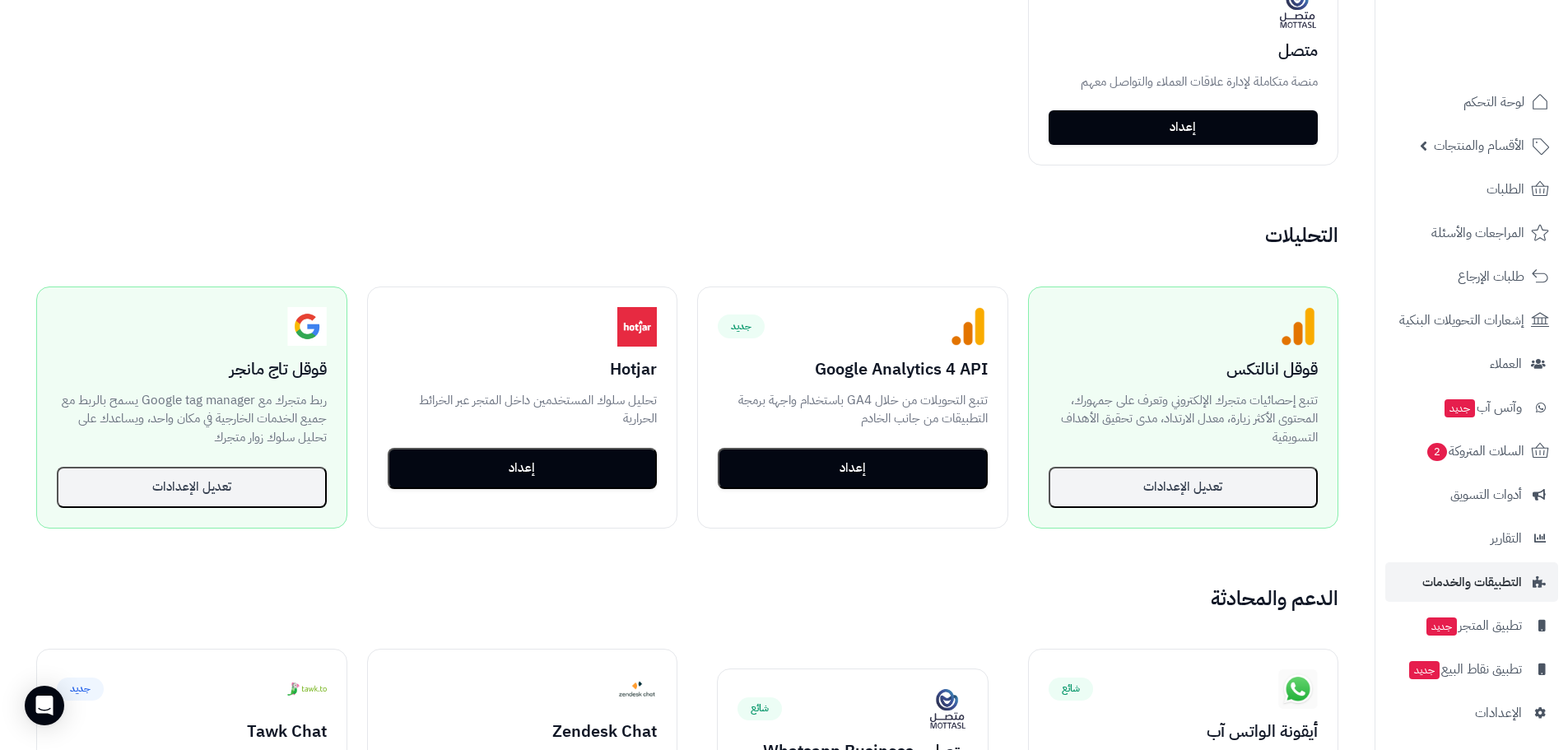
scroll to position [1070, 0]
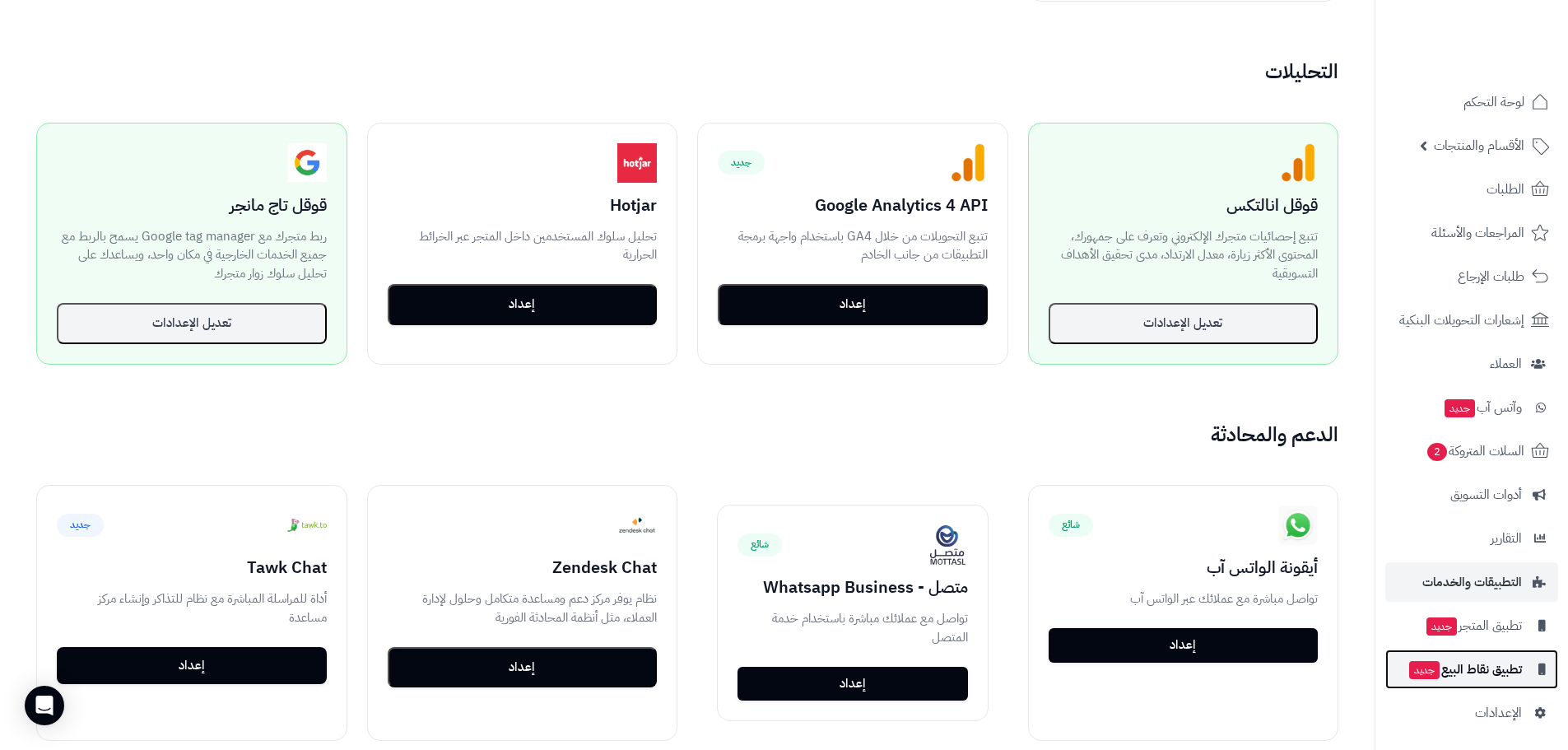
click at [1481, 667] on span "تطبيق نقاط البيع جديد" at bounding box center [1464, 669] width 115 height 23
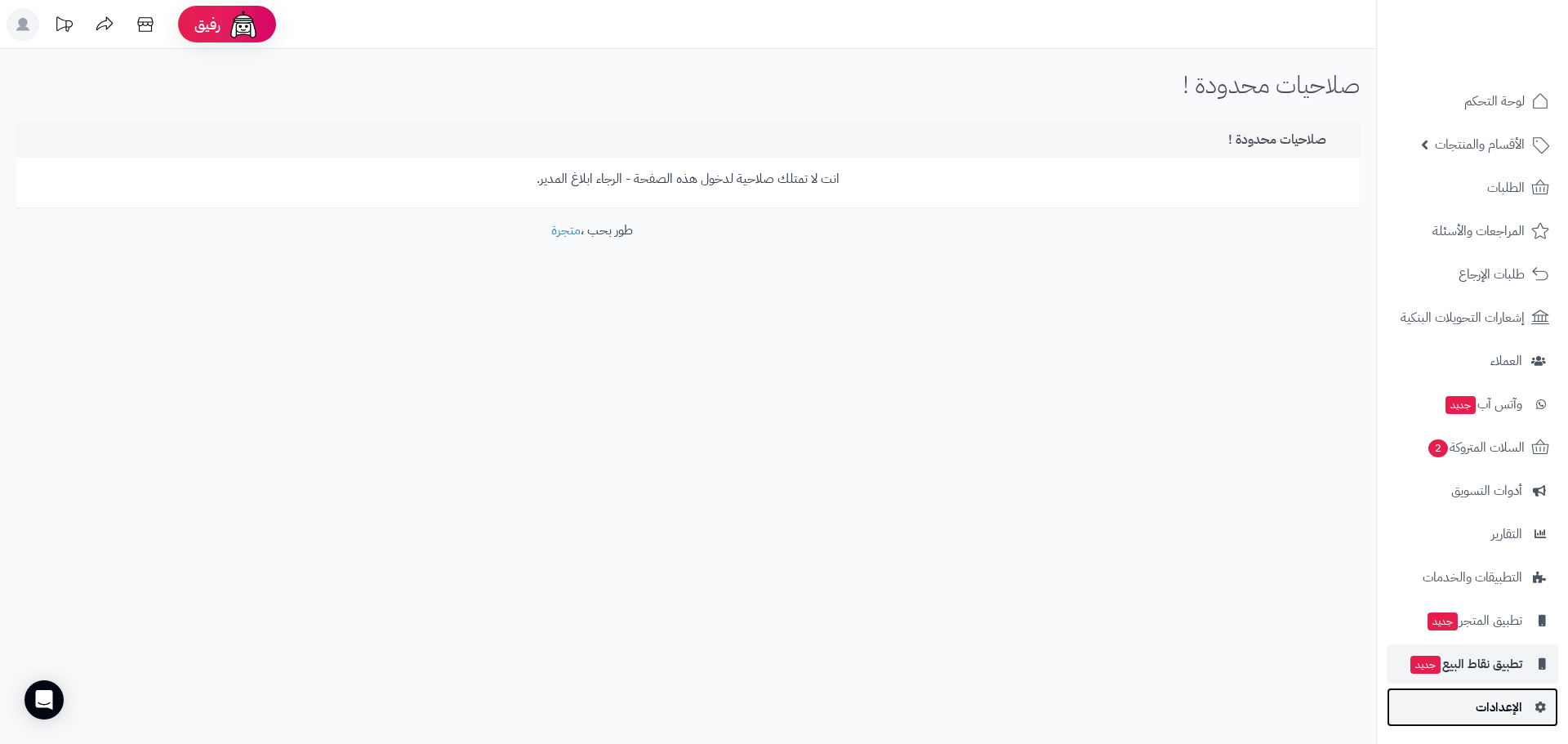
click at [1480, 705] on span "الإعدادات" at bounding box center [1499, 707] width 46 height 23
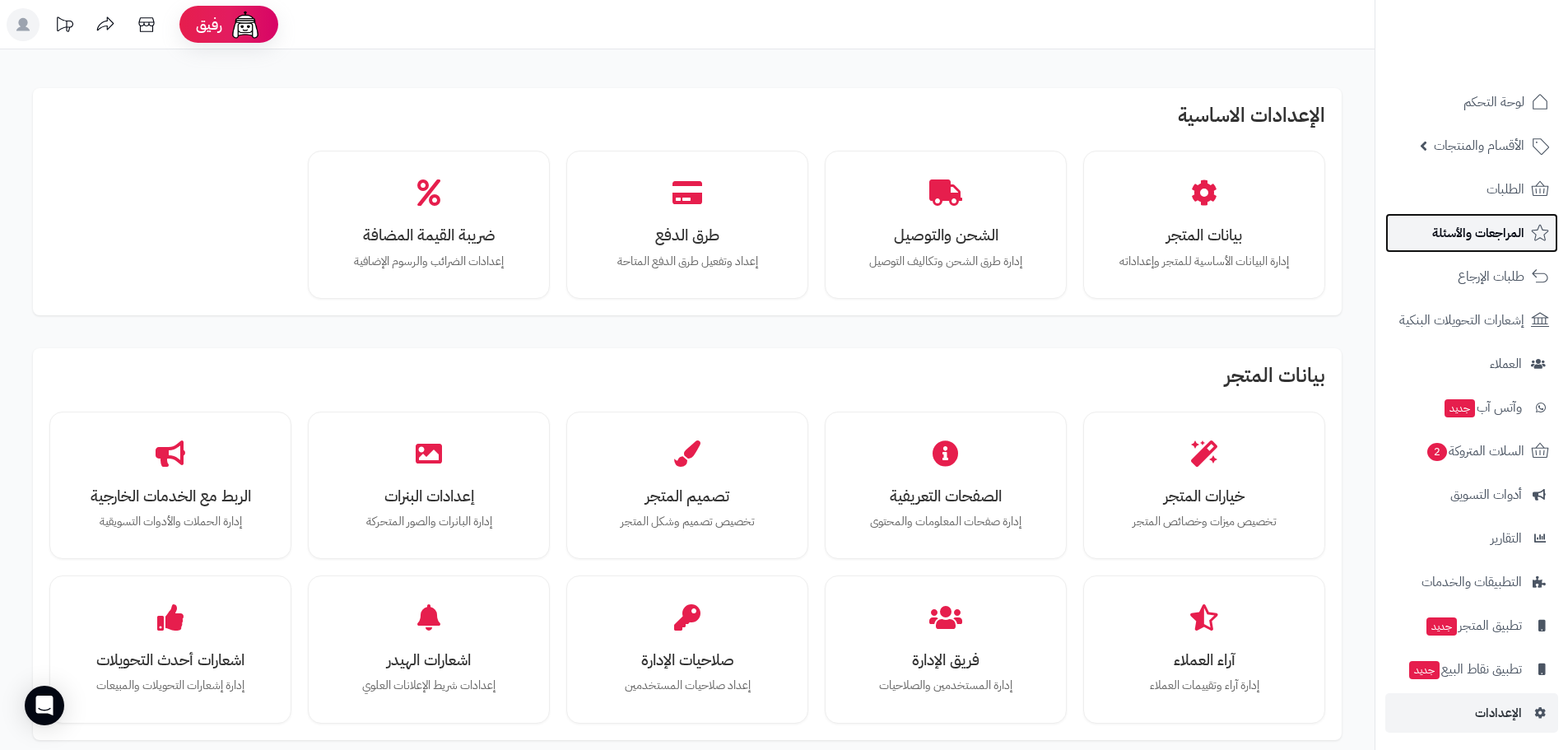
click at [1474, 247] on link "المراجعات والأسئلة" at bounding box center [1471, 233] width 173 height 39
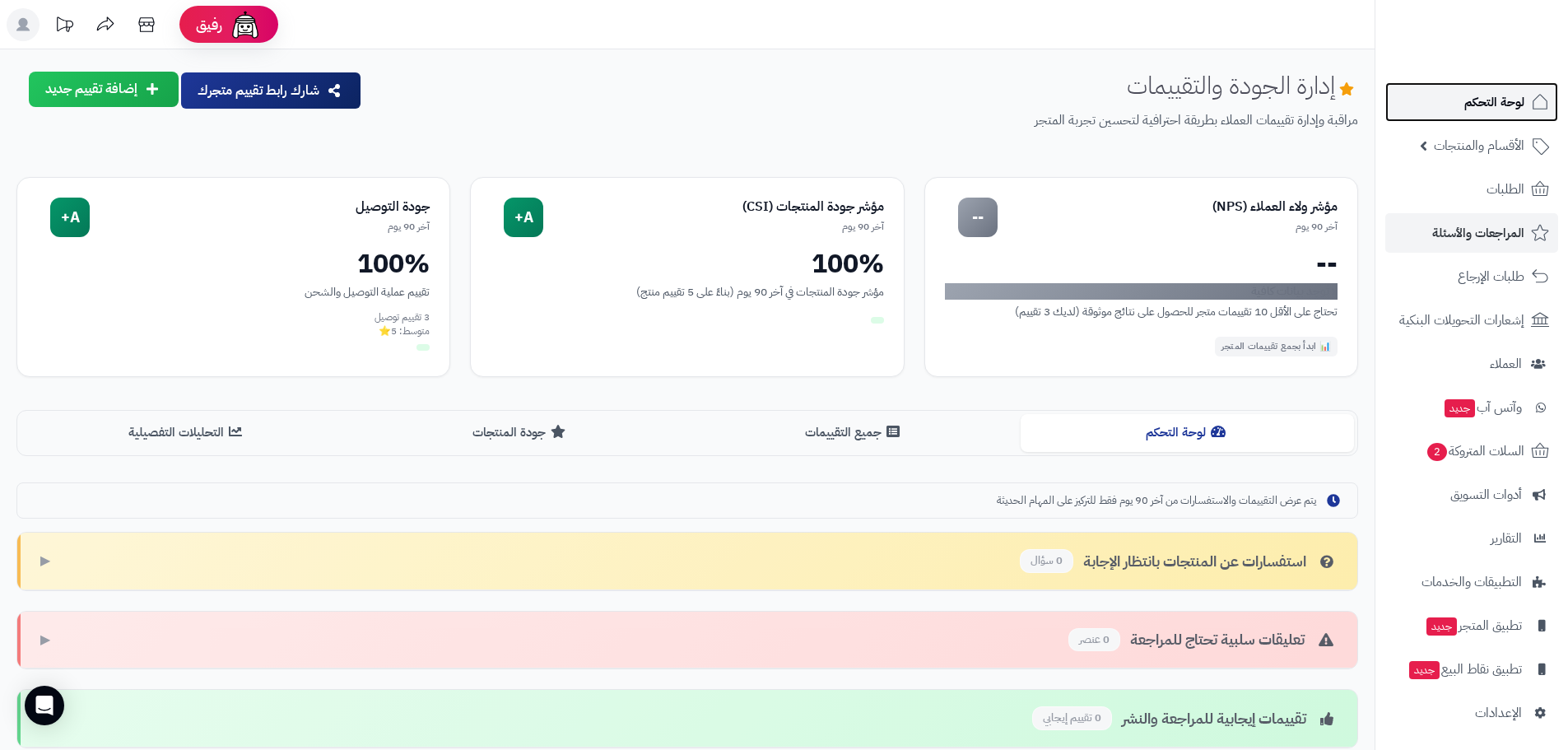
click at [1483, 95] on span "لوحة التحكم" at bounding box center [1494, 102] width 61 height 23
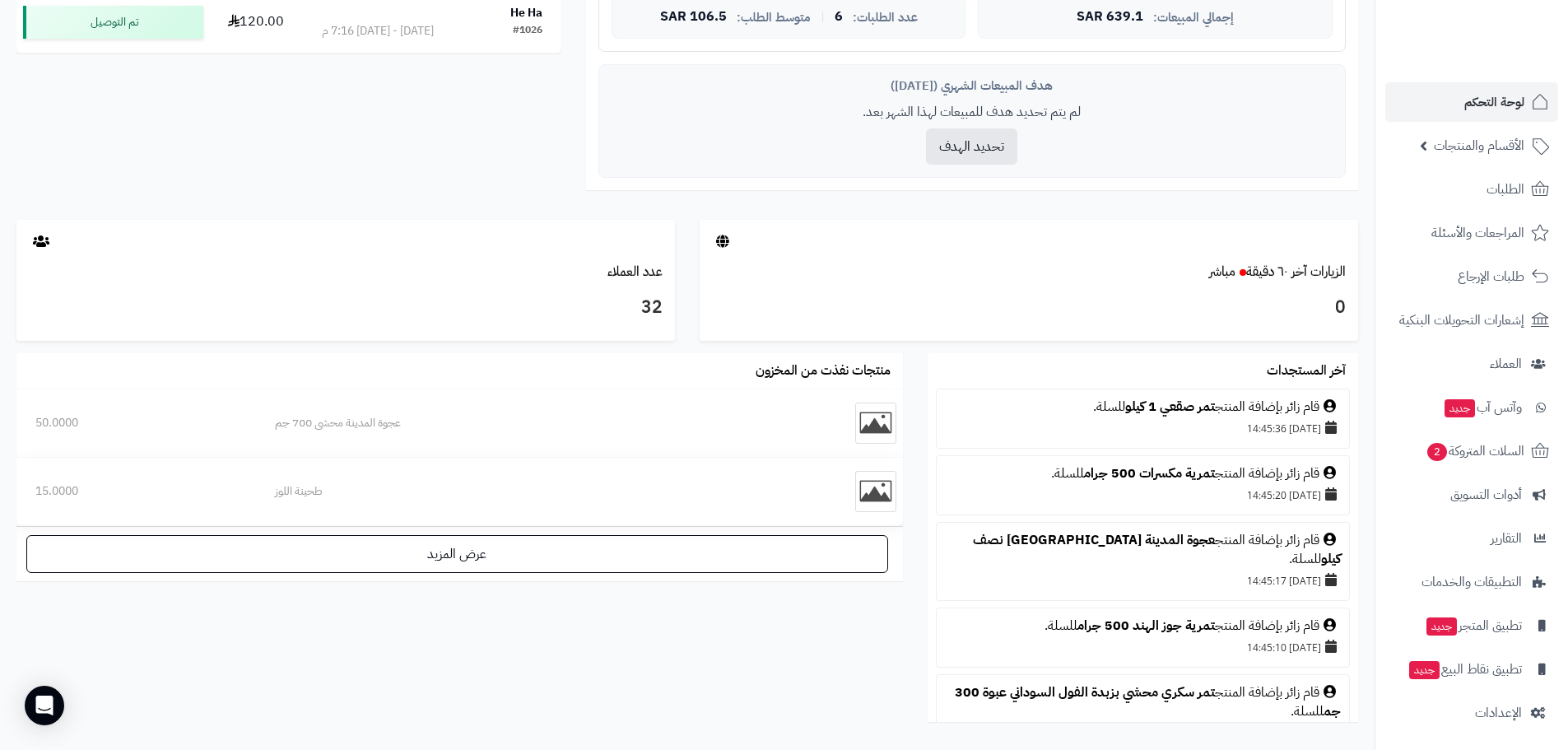
scroll to position [757, 0]
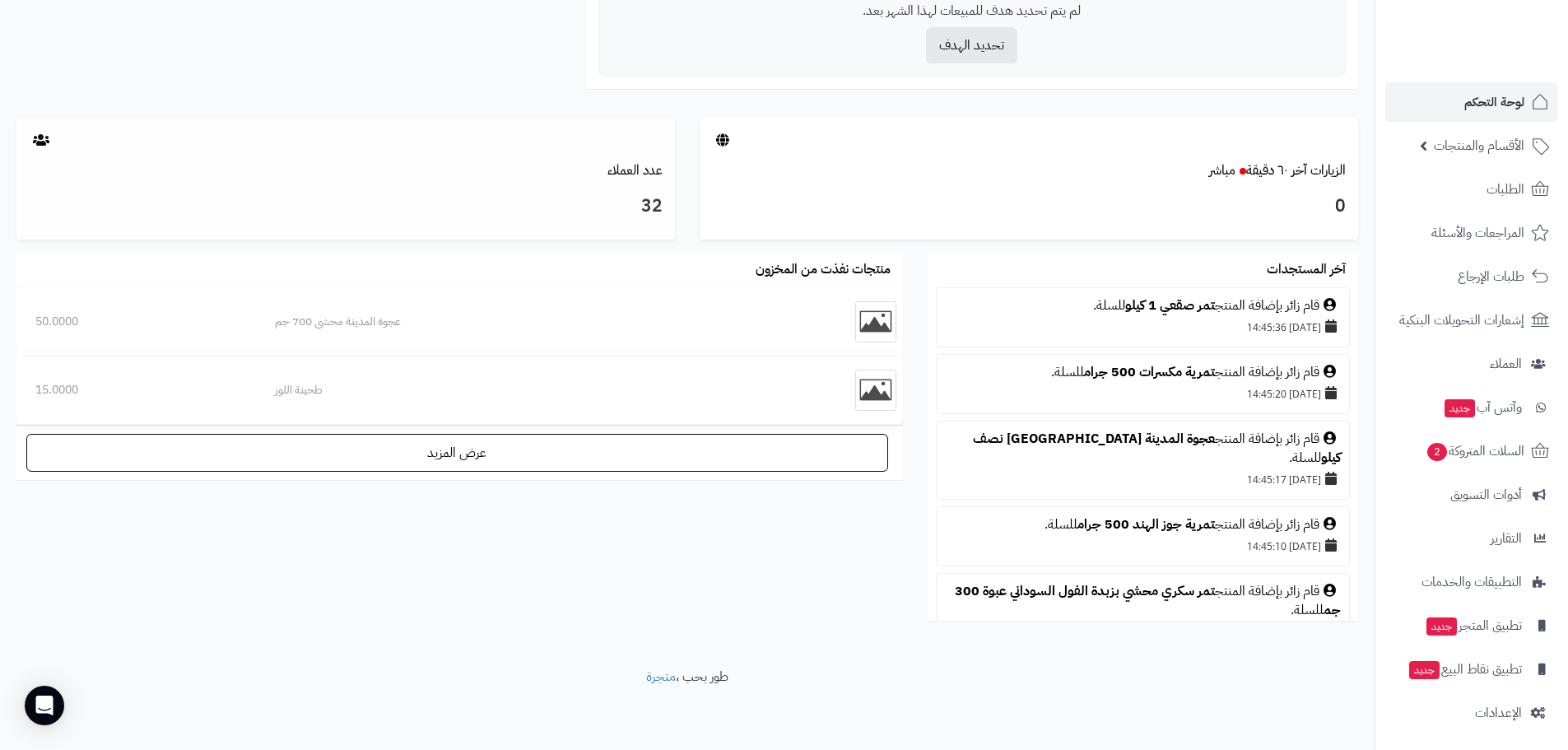
click at [655, 206] on h3 "32" at bounding box center [345, 207] width 634 height 28
click at [40, 142] on icon at bounding box center [41, 140] width 17 height 13
